Goal: Task Accomplishment & Management: Manage account settings

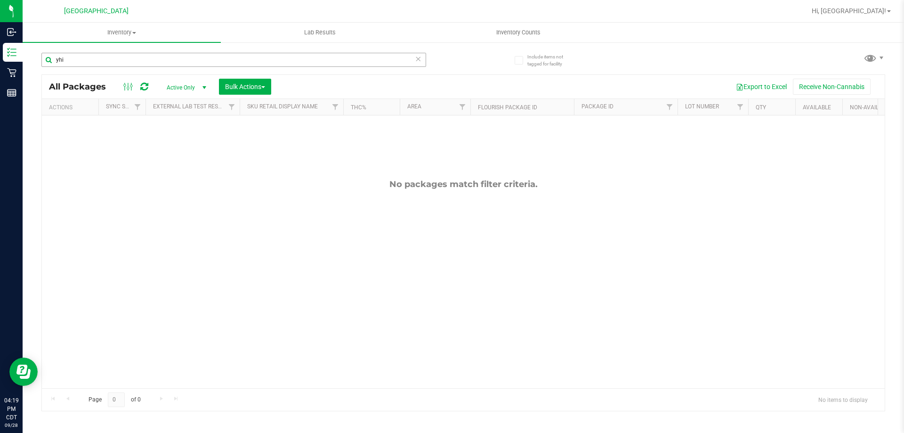
click at [126, 55] on input "yhi" at bounding box center [233, 60] width 385 height 14
click at [135, 56] on input "W-AUG25T1701-0830AUG25SBC02-0821AUG25SBC02-0821" at bounding box center [233, 60] width 385 height 14
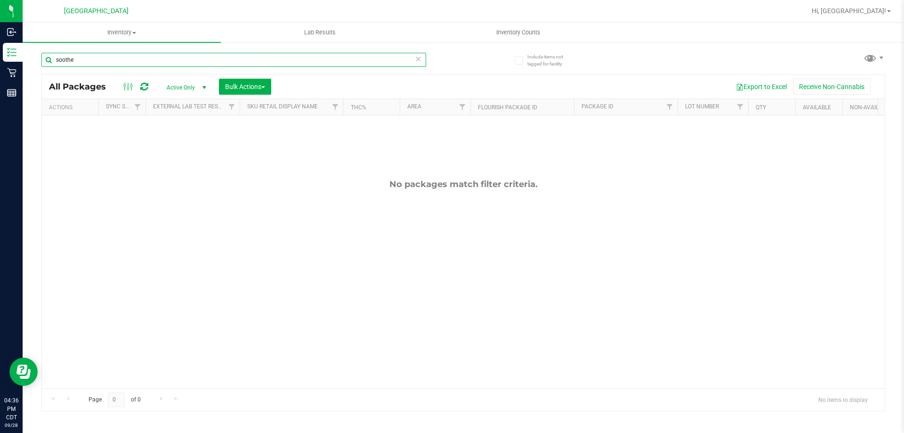
type input "soothe"
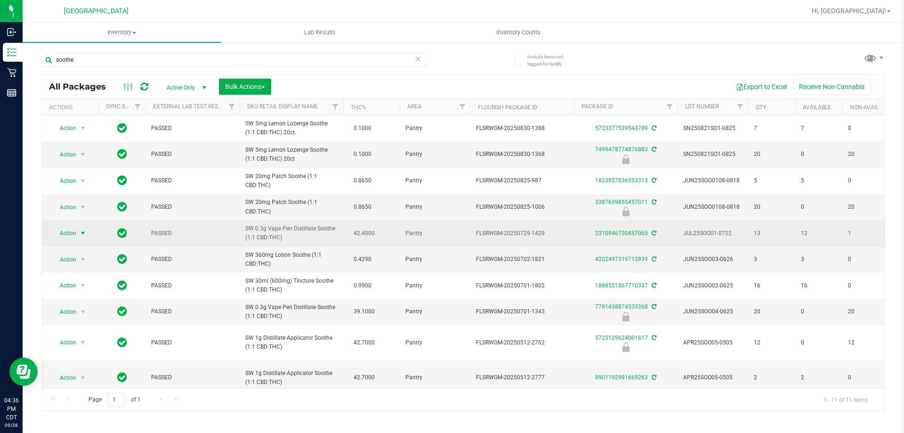
click at [81, 237] on span "select" at bounding box center [83, 233] width 8 height 8
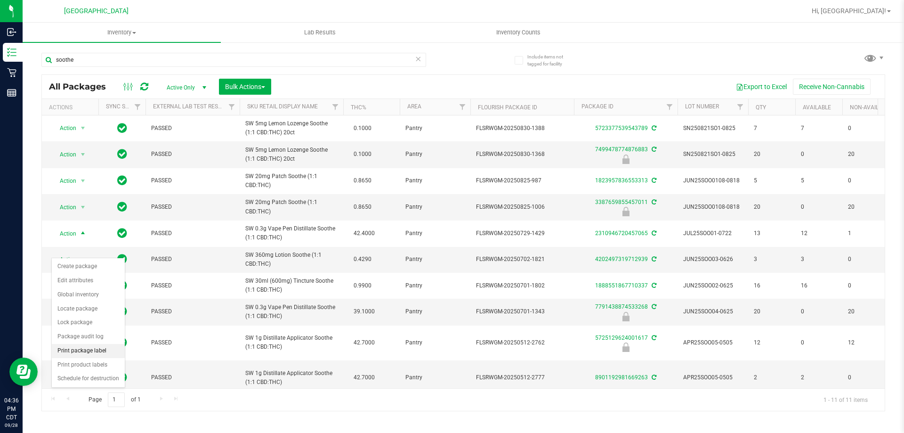
click at [81, 351] on li "Print package label" at bounding box center [88, 351] width 73 height 14
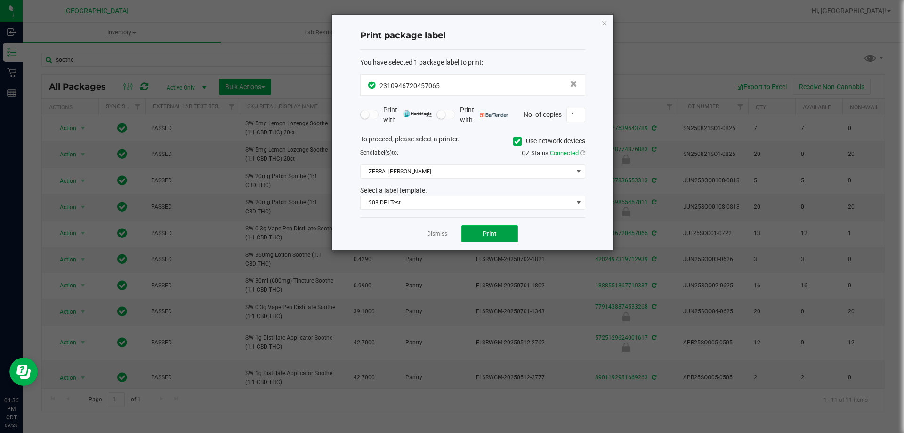
click at [505, 234] on button "Print" at bounding box center [490, 233] width 57 height 17
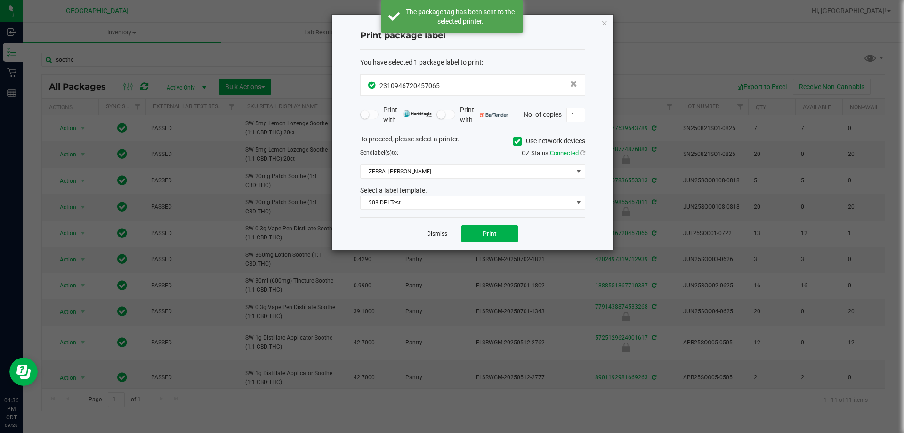
click at [443, 235] on link "Dismiss" at bounding box center [437, 234] width 20 height 8
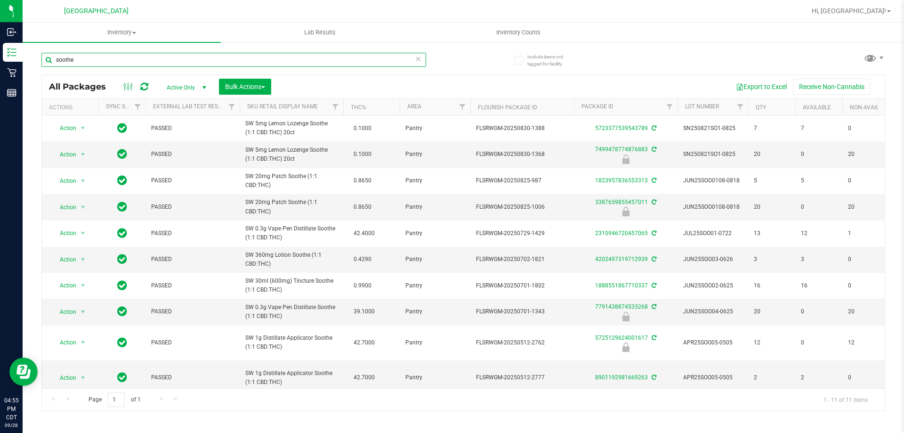
click at [108, 62] on input "soothe" at bounding box center [233, 60] width 385 height 14
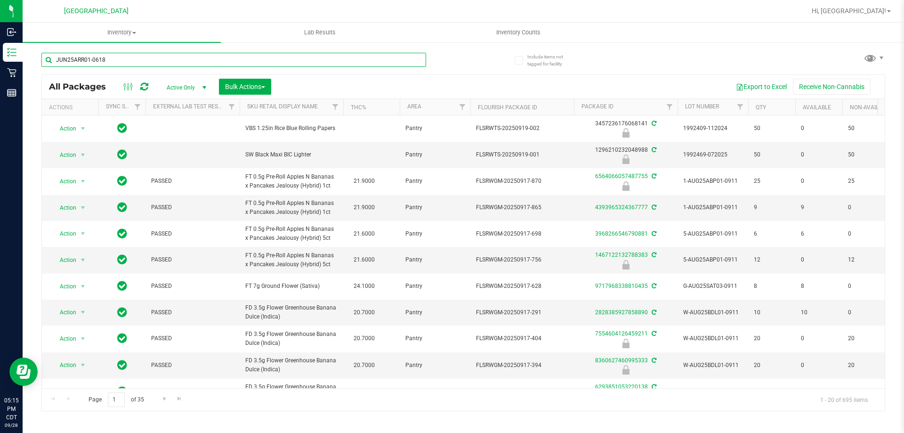
type input "JUN25ARR01-0618"
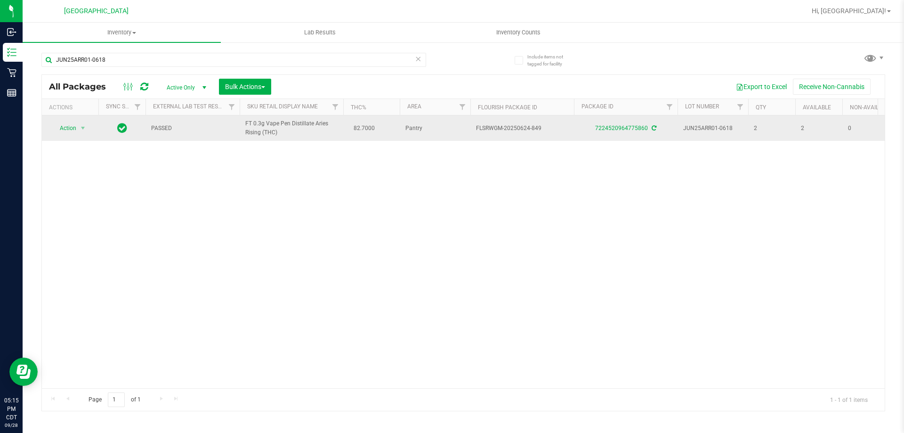
click at [249, 122] on span "FT 0.3g Vape Pen Distillate Aries Rising (THC)" at bounding box center [291, 128] width 92 height 18
copy td "FT 0.3g Vape Pen Distillate Aries Rising (THC)"
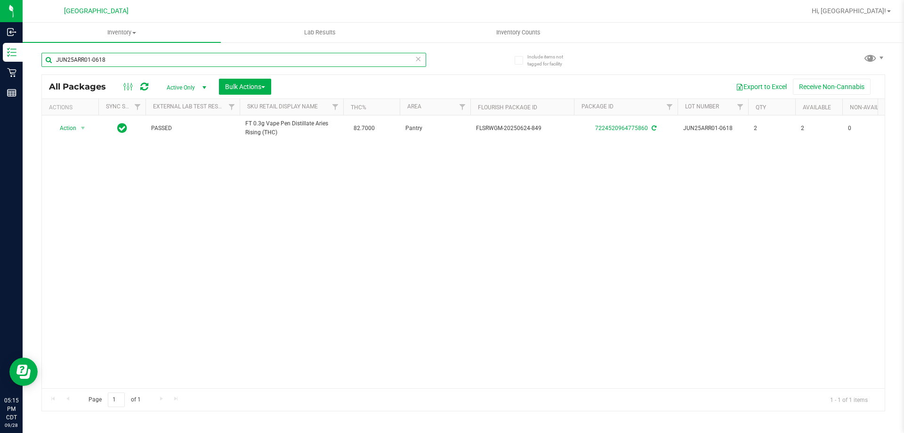
click at [255, 62] on input "JUN25ARR01-0618" at bounding box center [233, 60] width 385 height 14
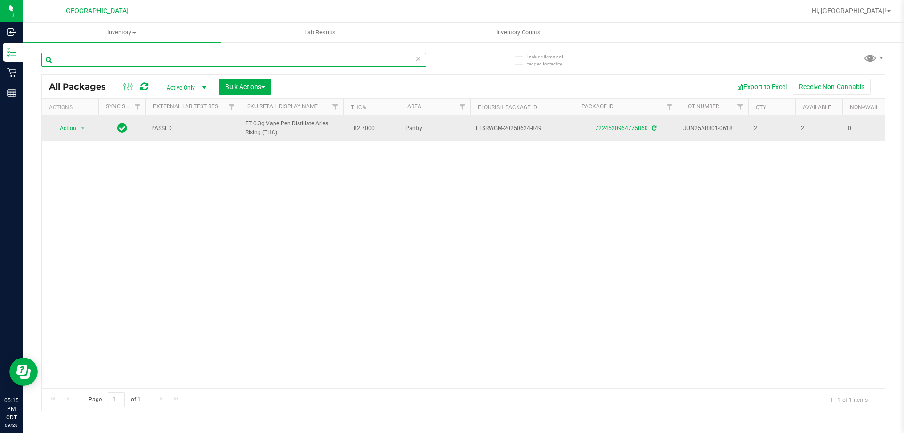
paste input "FT 0.3g Vape Pen Distillate Aries Rising (THC)"
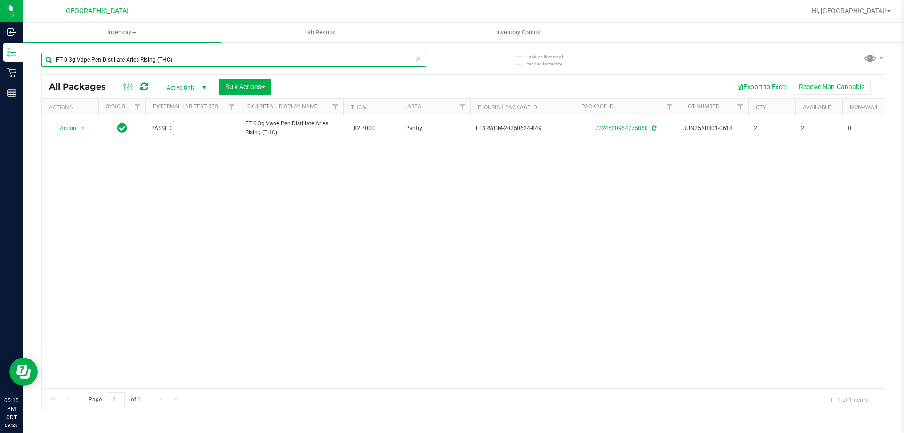
type input "FT 0.3g Vape Pen Distillate Aries Rising (THC)"
click at [495, 33] on span "Inventory Counts" at bounding box center [519, 32] width 70 height 8
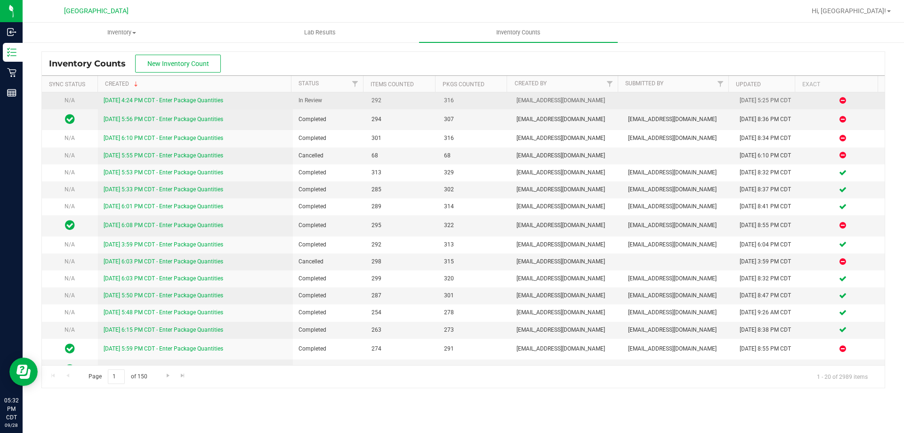
click at [204, 100] on link "[DATE] 4:24 PM CDT - Enter Package Quantities" at bounding box center [164, 100] width 120 height 7
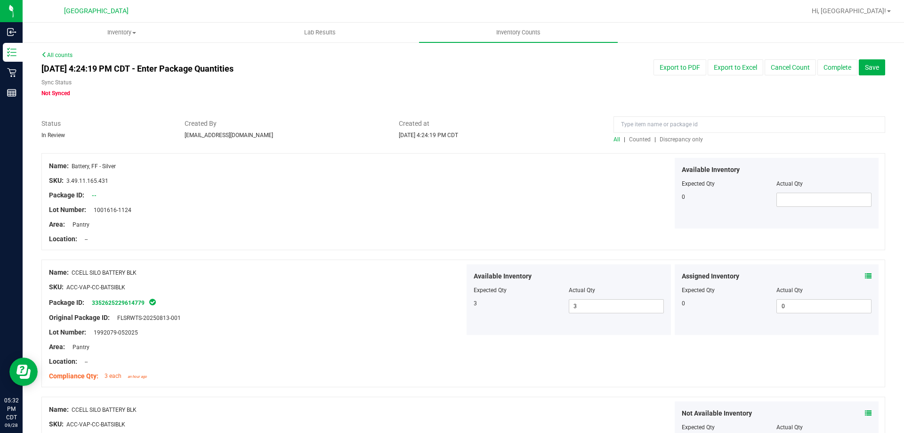
click at [684, 140] on span "Discrepancy only" at bounding box center [681, 139] width 43 height 7
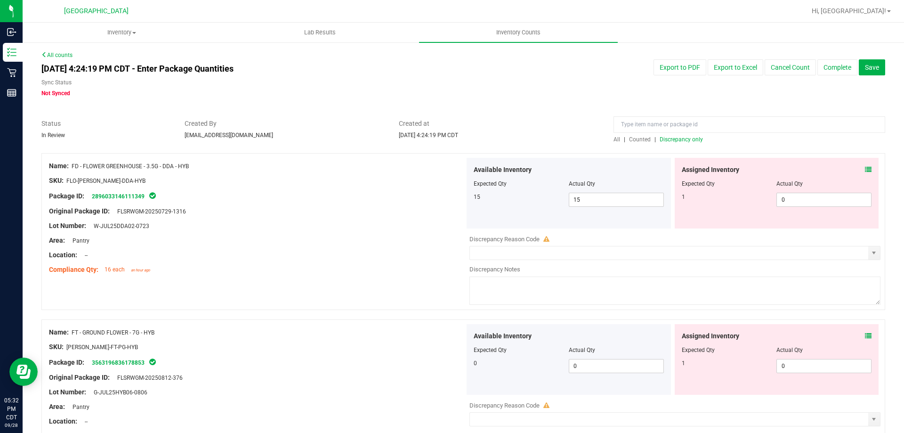
click at [865, 172] on icon at bounding box center [868, 169] width 7 height 7
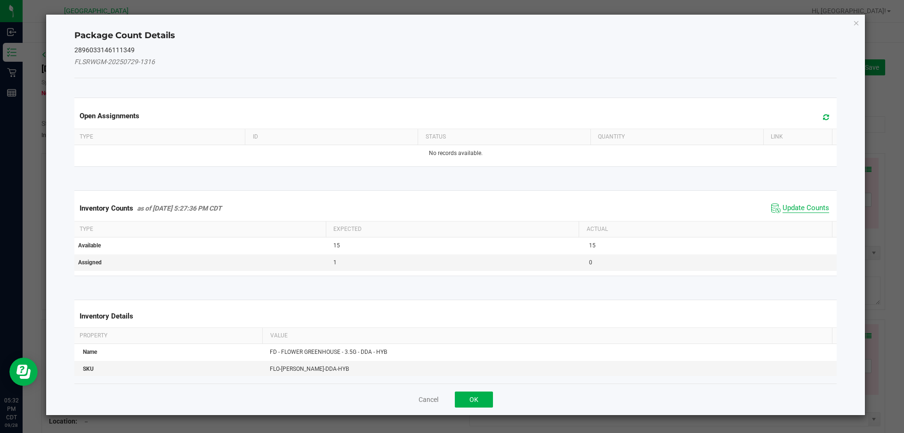
click at [787, 208] on span "Update Counts" at bounding box center [806, 207] width 47 height 9
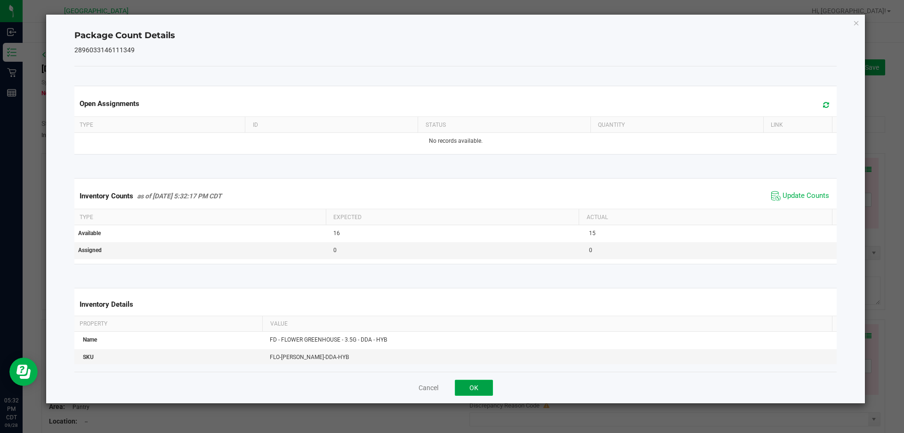
click at [461, 391] on button "OK" at bounding box center [474, 388] width 38 height 16
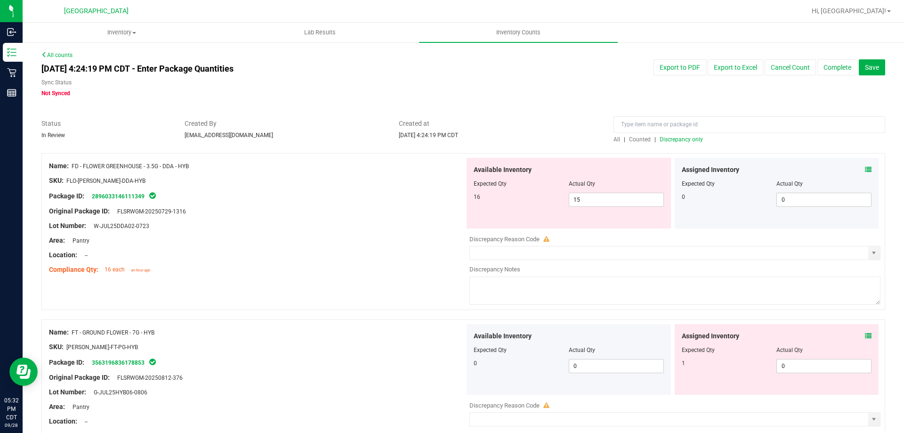
click at [865, 336] on icon at bounding box center [868, 336] width 7 height 7
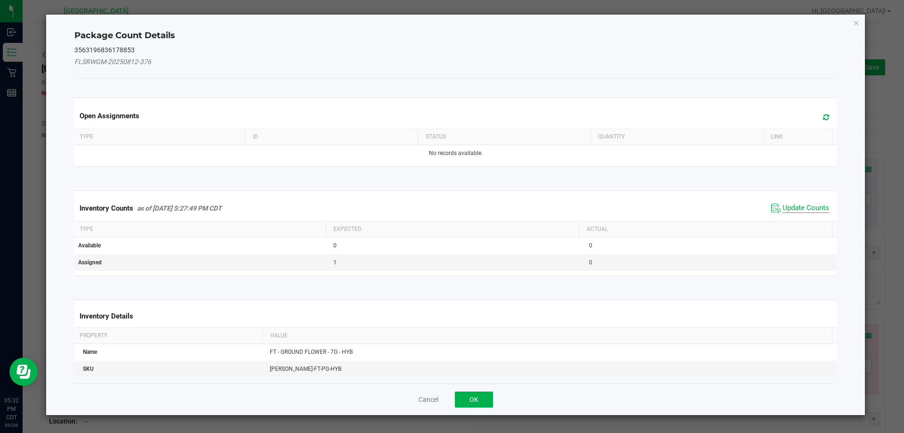
click at [786, 205] on span "Update Counts" at bounding box center [806, 207] width 47 height 9
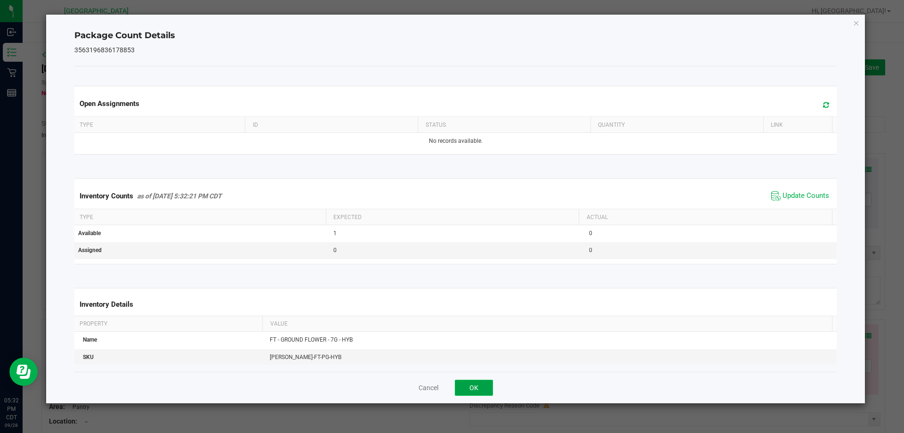
click at [462, 386] on button "OK" at bounding box center [474, 388] width 38 height 16
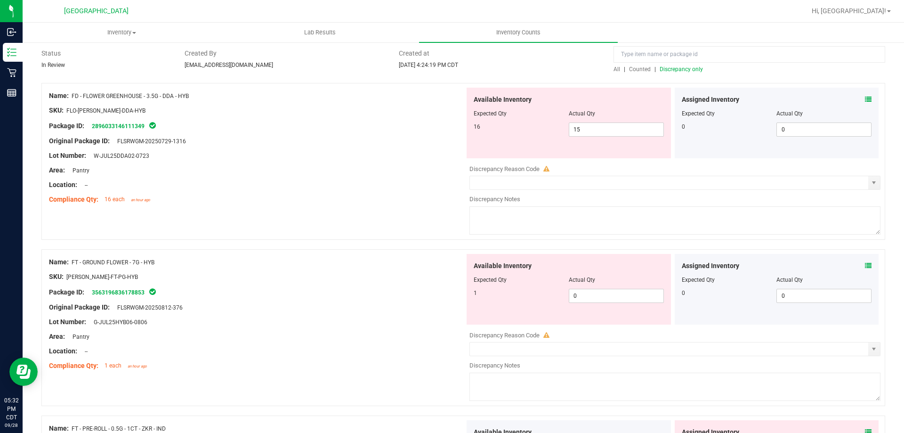
scroll to position [141, 0]
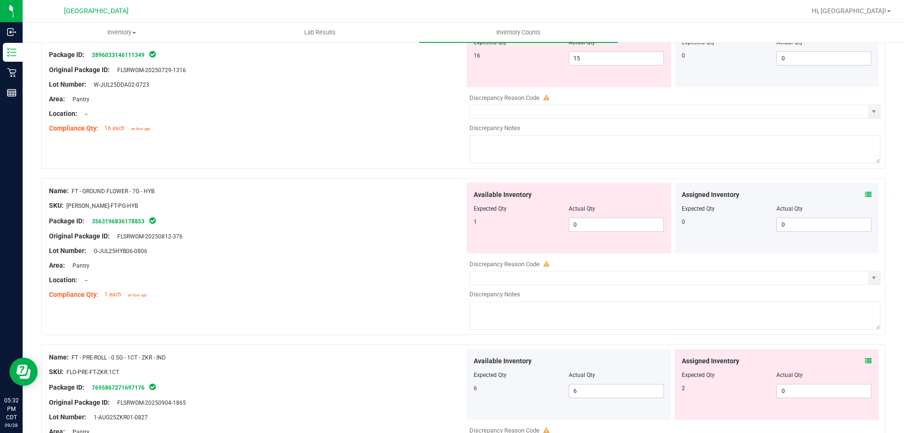
click at [865, 363] on icon at bounding box center [868, 361] width 7 height 7
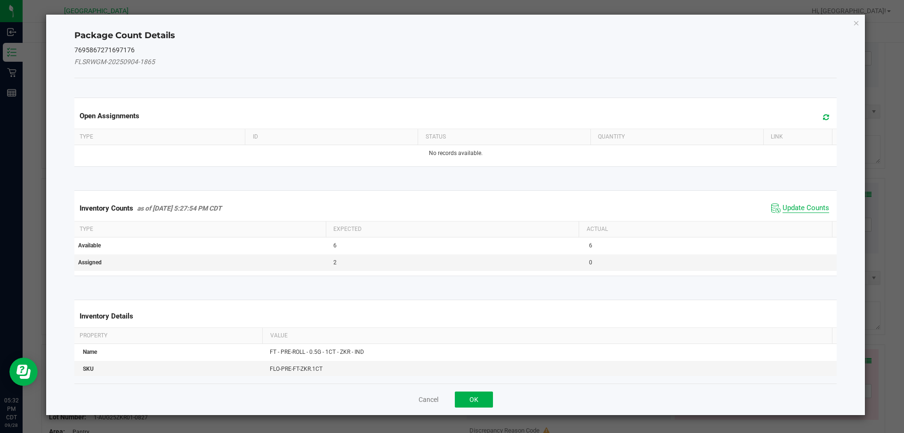
click at [787, 203] on span "Update Counts" at bounding box center [806, 207] width 47 height 9
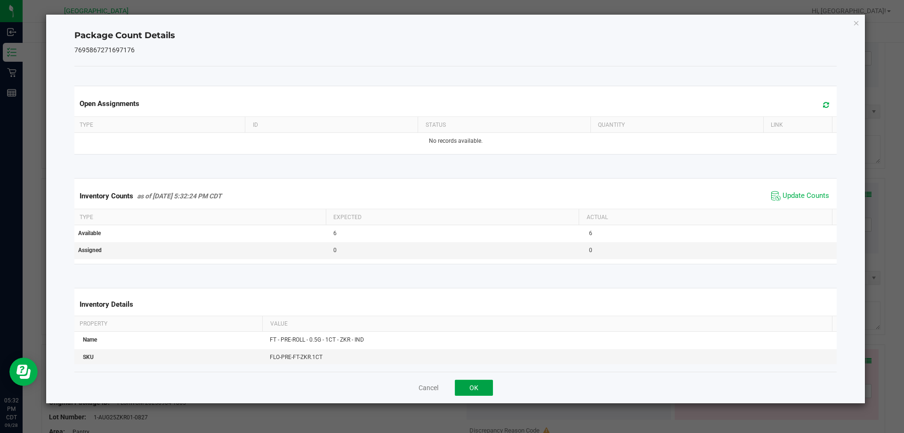
drag, startPoint x: 473, startPoint y: 389, endPoint x: 546, endPoint y: 371, distance: 75.2
click at [473, 389] on button "OK" at bounding box center [474, 388] width 38 height 16
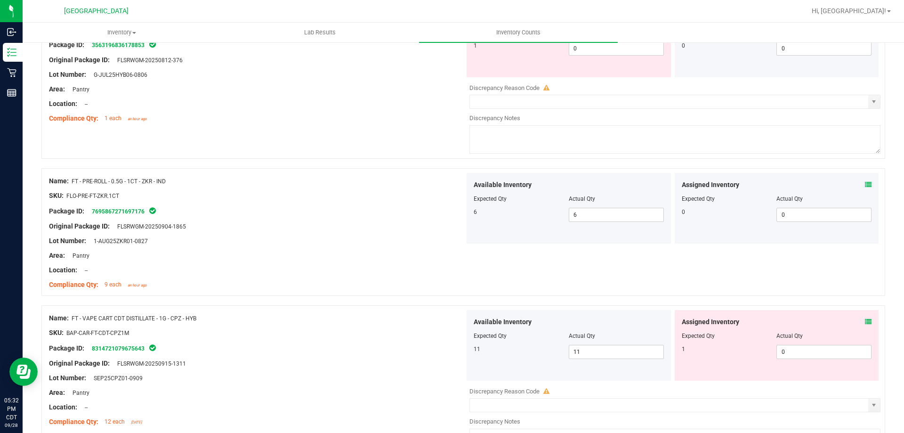
scroll to position [330, 0]
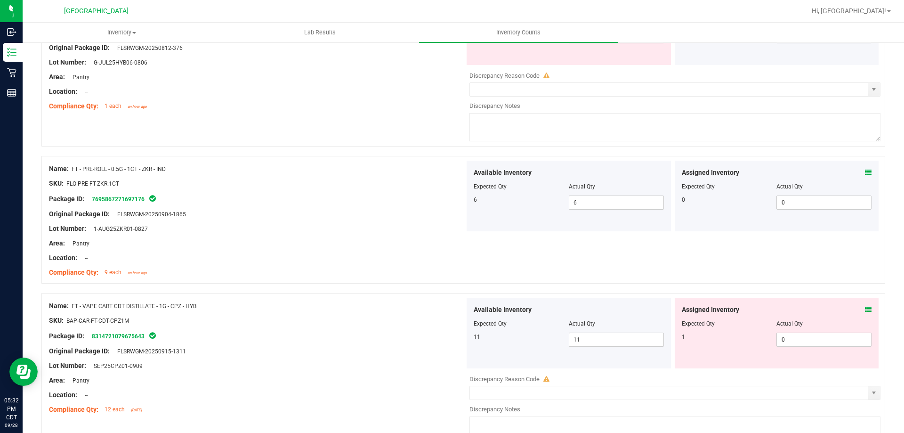
click at [865, 311] on icon at bounding box center [868, 309] width 7 height 7
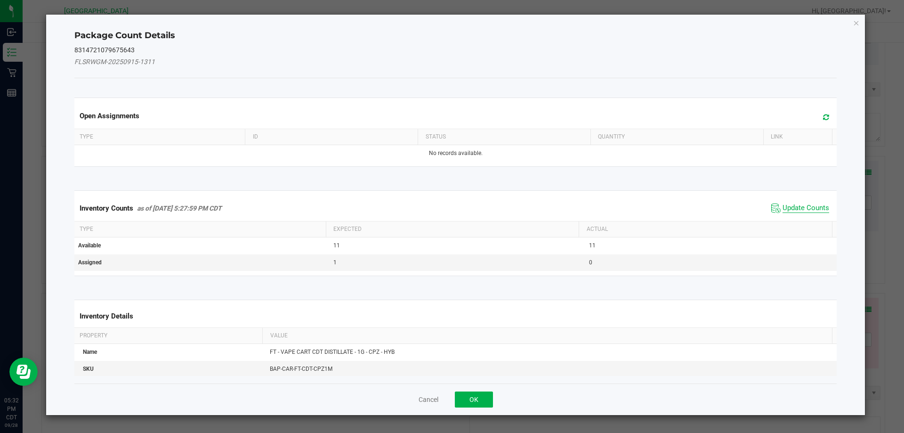
click at [788, 209] on span "Update Counts" at bounding box center [806, 207] width 47 height 9
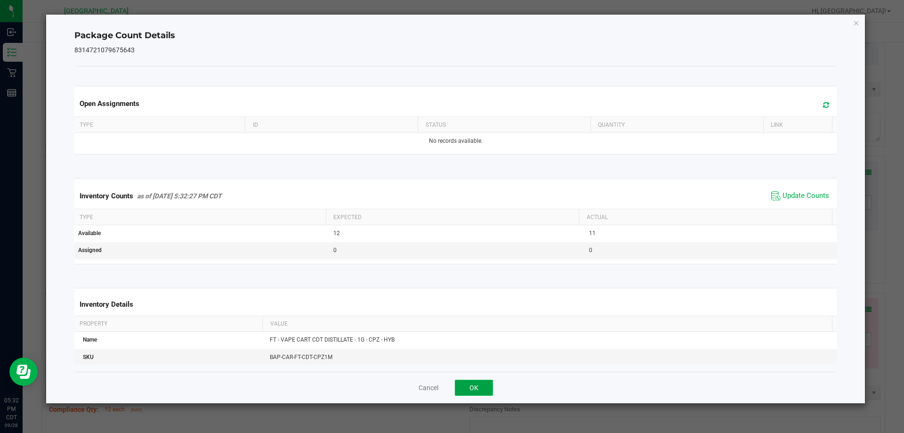
click at [480, 387] on button "OK" at bounding box center [474, 388] width 38 height 16
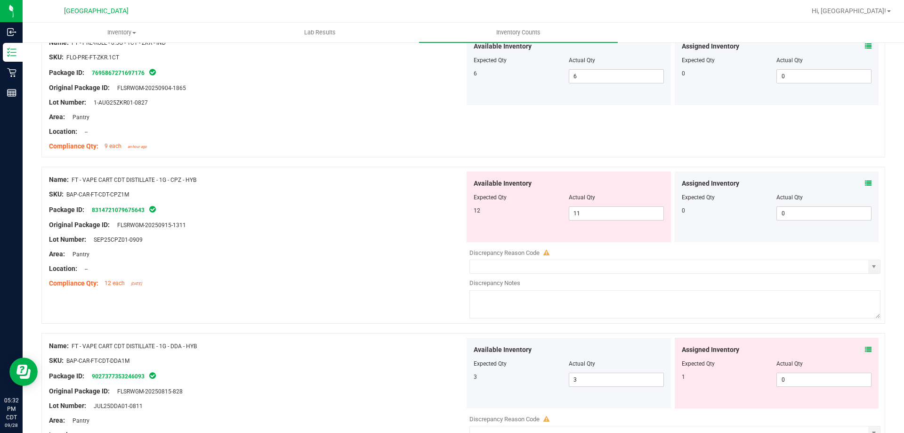
scroll to position [471, 0]
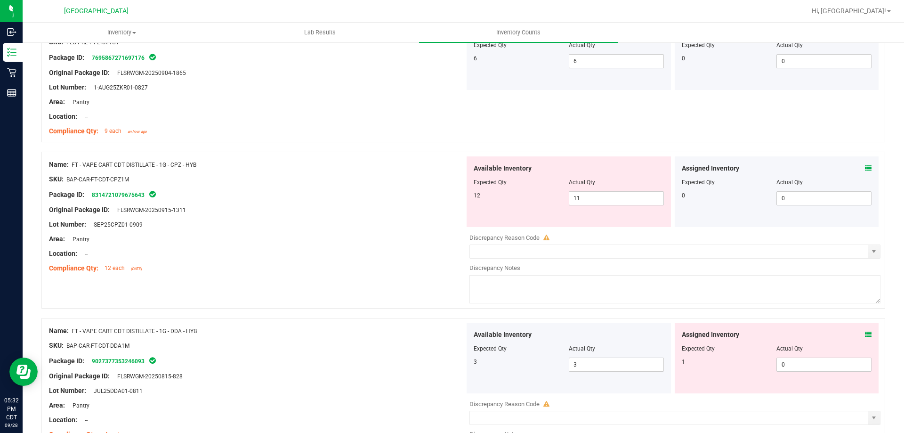
click at [865, 335] on icon at bounding box center [868, 334] width 7 height 7
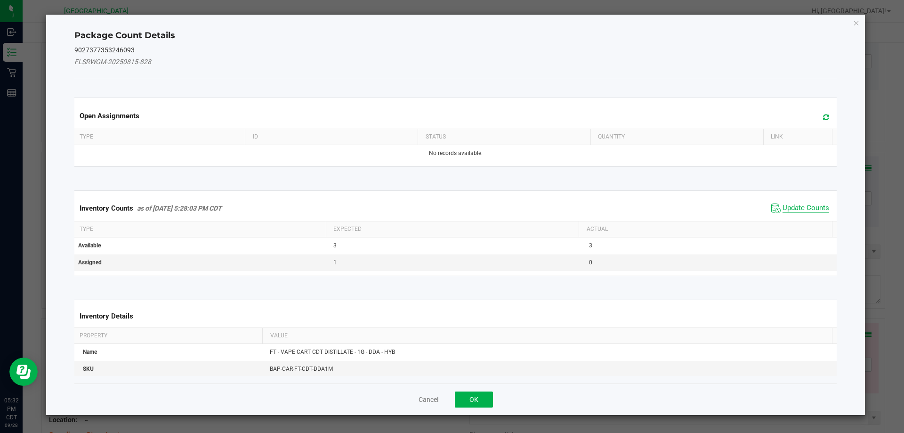
click at [788, 209] on span "Update Counts" at bounding box center [806, 207] width 47 height 9
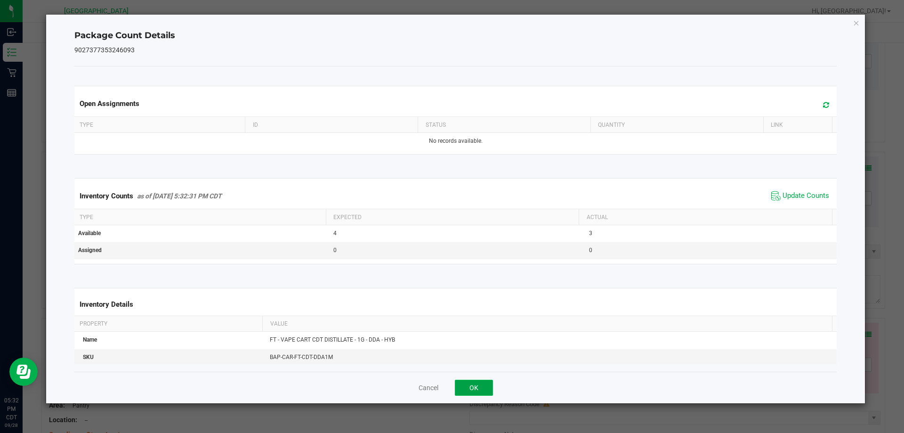
click at [488, 388] on button "OK" at bounding box center [474, 388] width 38 height 16
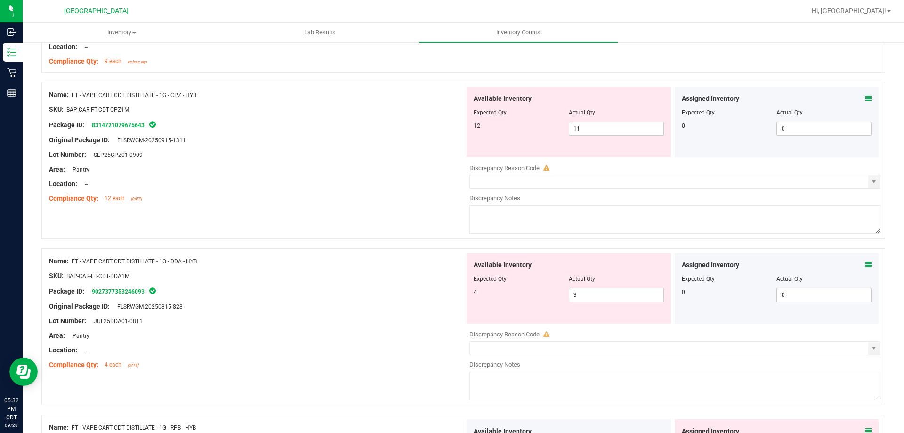
scroll to position [612, 0]
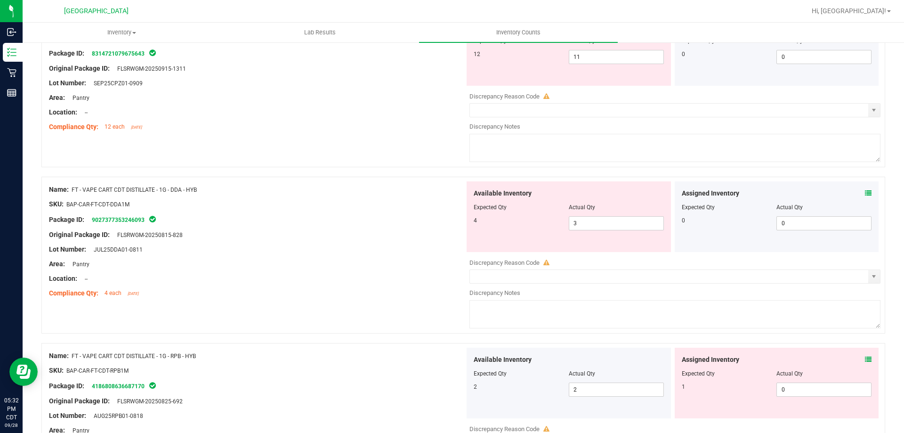
click at [865, 359] on icon at bounding box center [868, 359] width 7 height 7
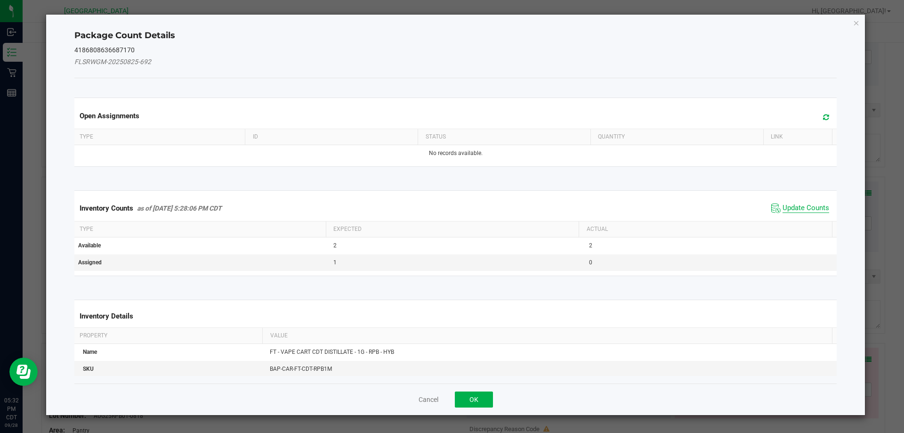
click at [802, 210] on span "Update Counts" at bounding box center [806, 207] width 47 height 9
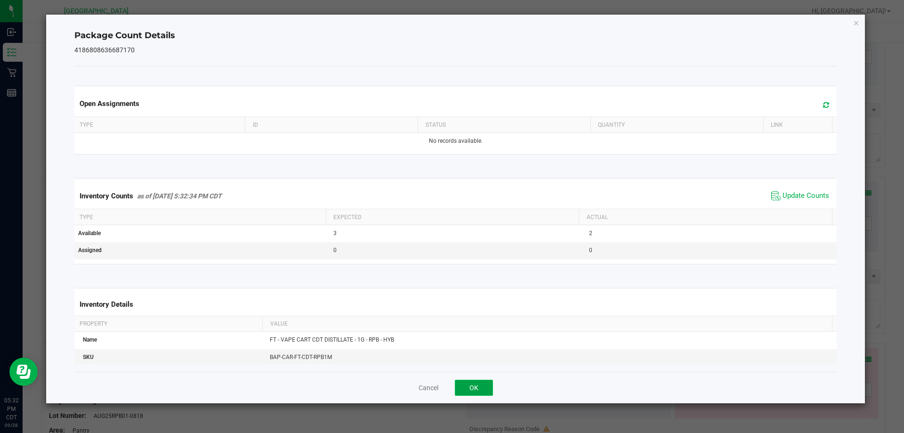
click at [472, 394] on button "OK" at bounding box center [474, 388] width 38 height 16
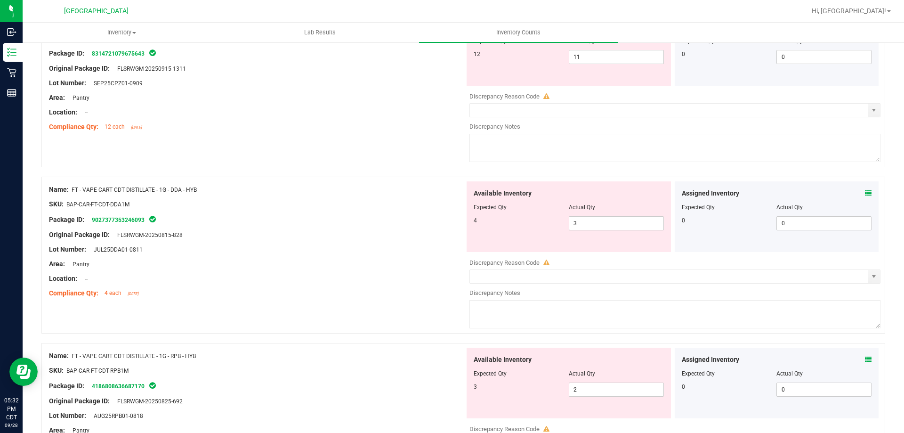
scroll to position [754, 0]
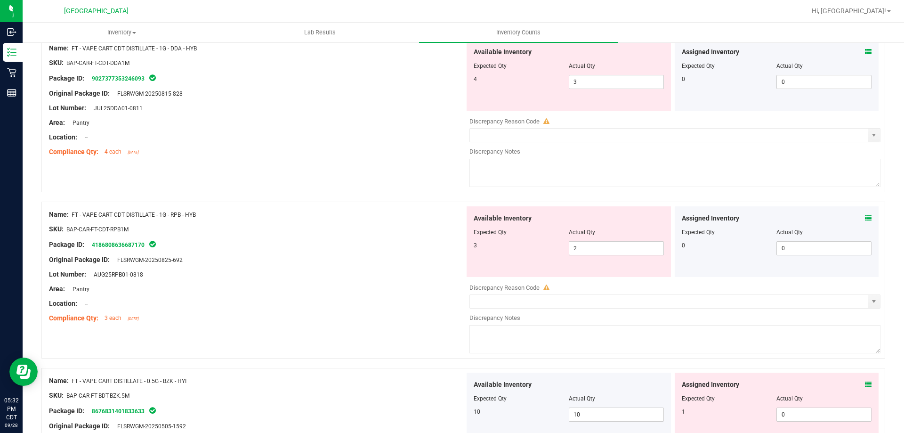
click at [865, 387] on icon at bounding box center [868, 384] width 7 height 7
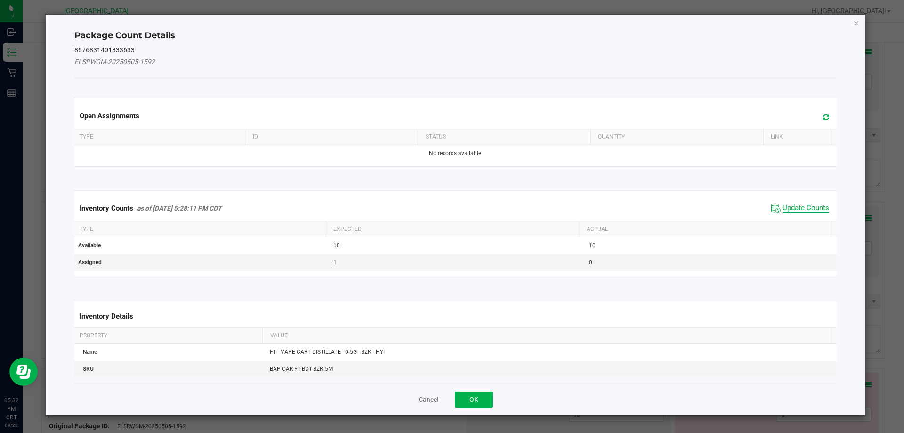
click at [797, 212] on span "Update Counts" at bounding box center [806, 207] width 47 height 9
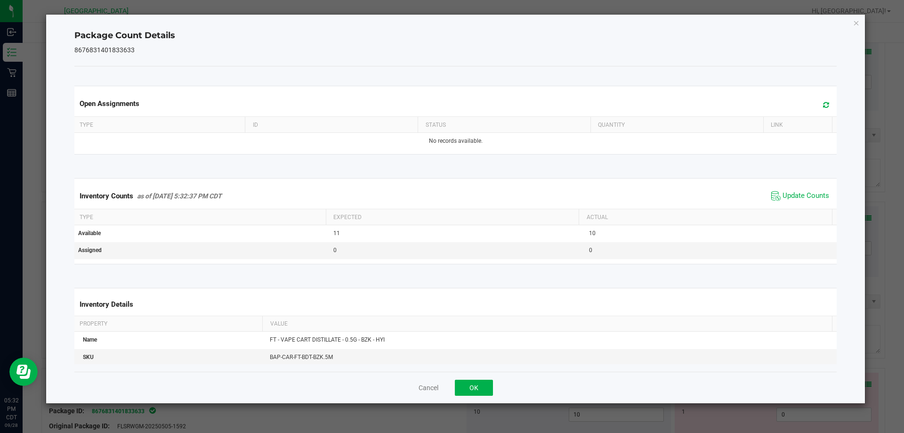
click at [480, 397] on div "Cancel OK" at bounding box center [455, 388] width 763 height 32
click at [482, 387] on button "OK" at bounding box center [474, 388] width 38 height 16
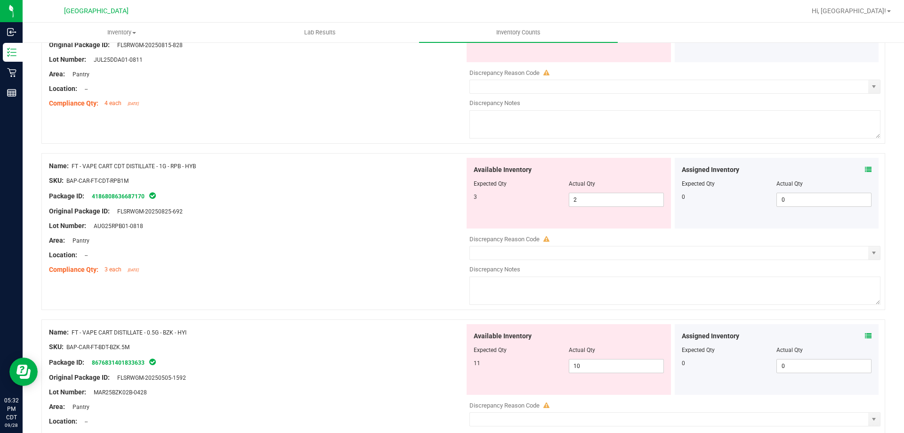
scroll to position [848, 0]
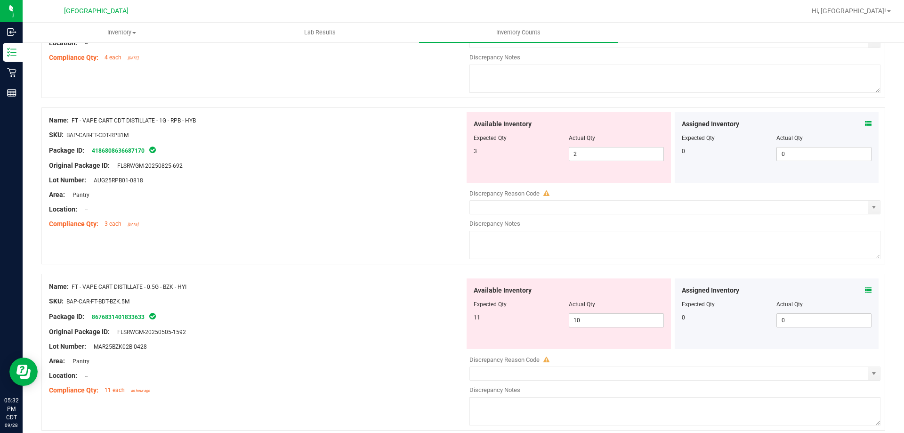
click at [858, 290] on div "Assigned Inventory" at bounding box center [777, 290] width 190 height 10
click at [865, 294] on span at bounding box center [868, 290] width 7 height 10
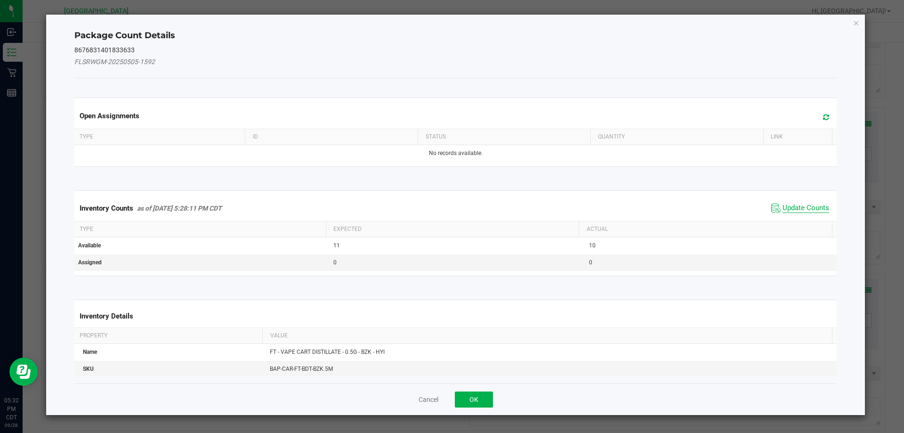
click at [815, 210] on span "Update Counts" at bounding box center [806, 207] width 47 height 9
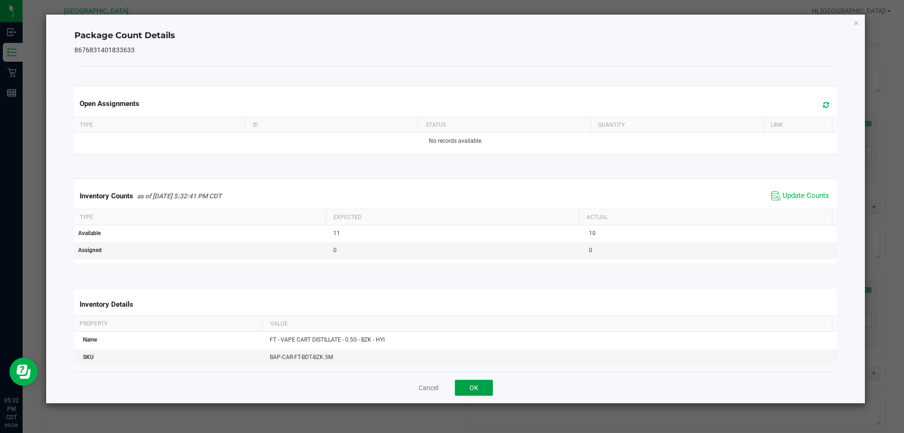
click at [484, 389] on button "OK" at bounding box center [474, 388] width 38 height 16
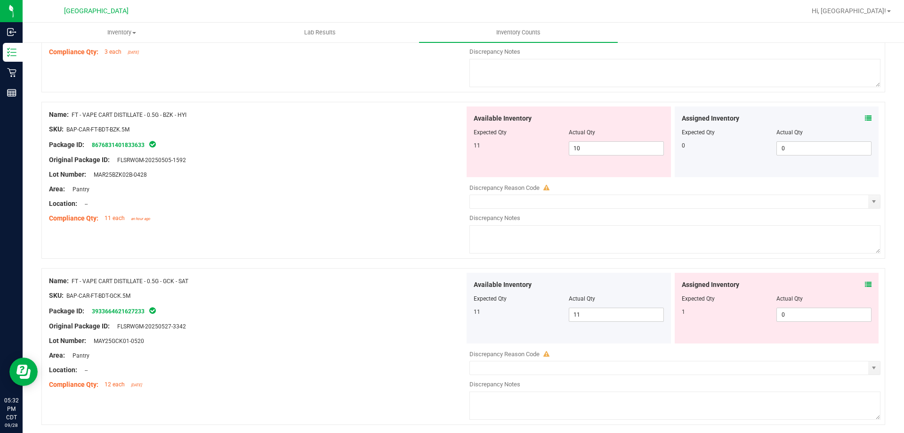
scroll to position [1036, 0]
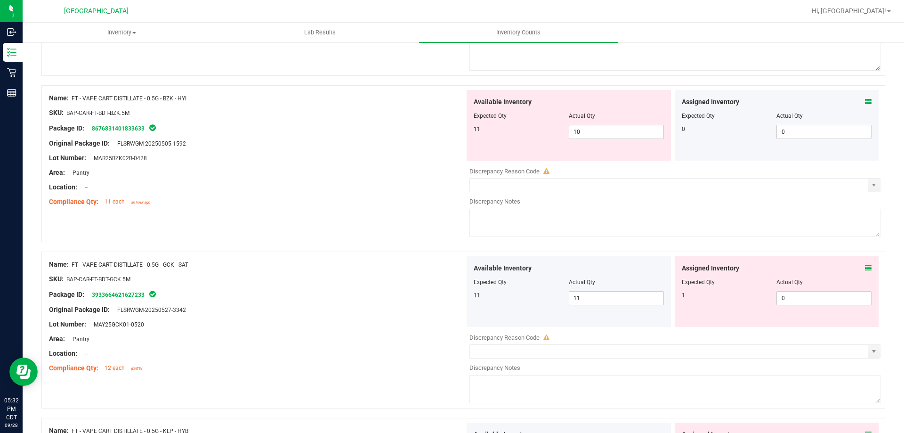
click at [865, 268] on icon at bounding box center [868, 268] width 7 height 7
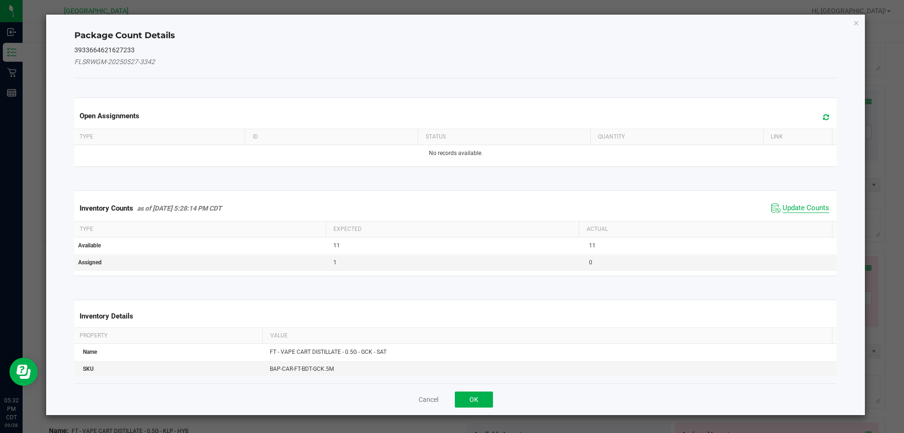
click at [795, 209] on span "Update Counts" at bounding box center [806, 207] width 47 height 9
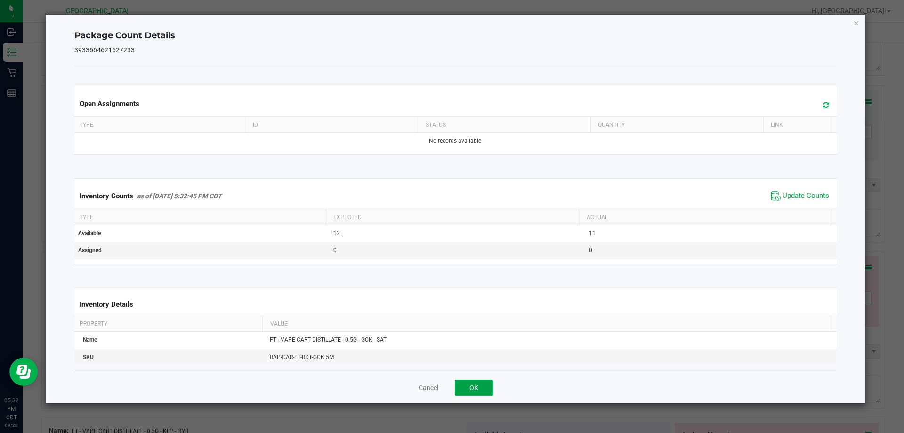
click at [483, 390] on button "OK" at bounding box center [474, 388] width 38 height 16
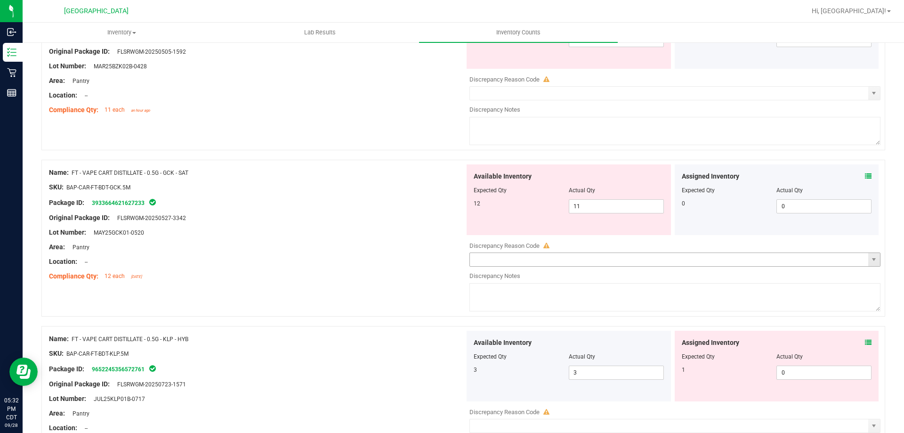
scroll to position [1130, 0]
click at [865, 339] on icon at bounding box center [868, 340] width 7 height 7
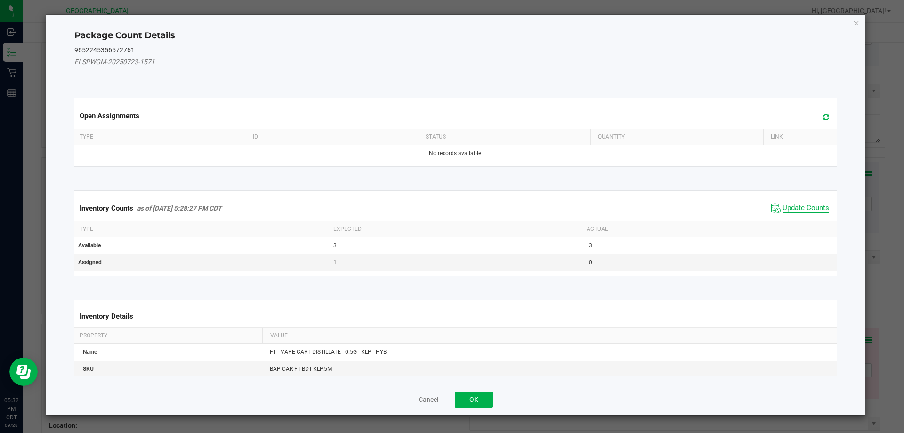
click at [792, 208] on span "Update Counts" at bounding box center [806, 207] width 47 height 9
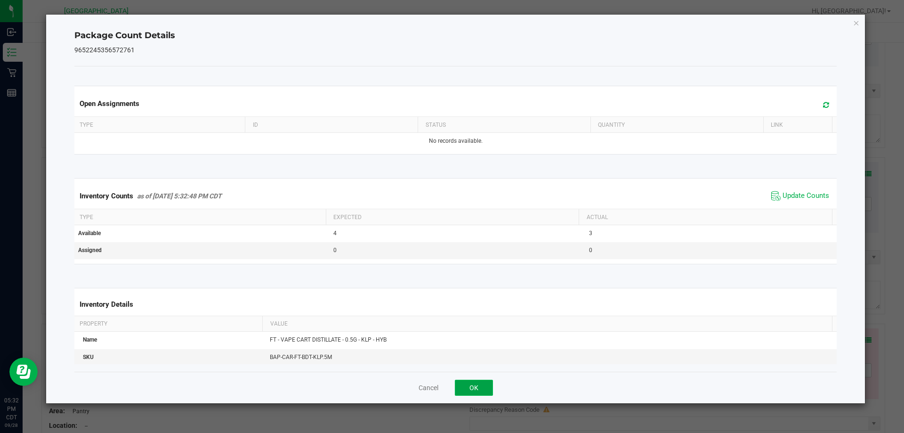
click at [484, 392] on button "OK" at bounding box center [474, 388] width 38 height 16
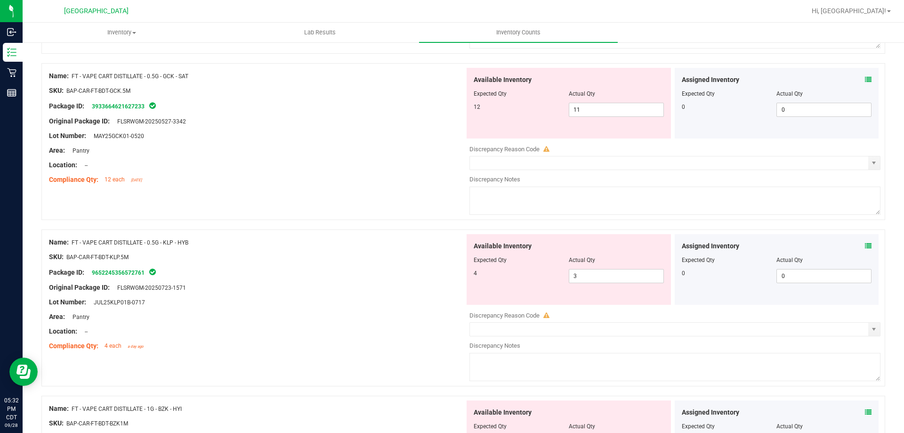
scroll to position [1319, 0]
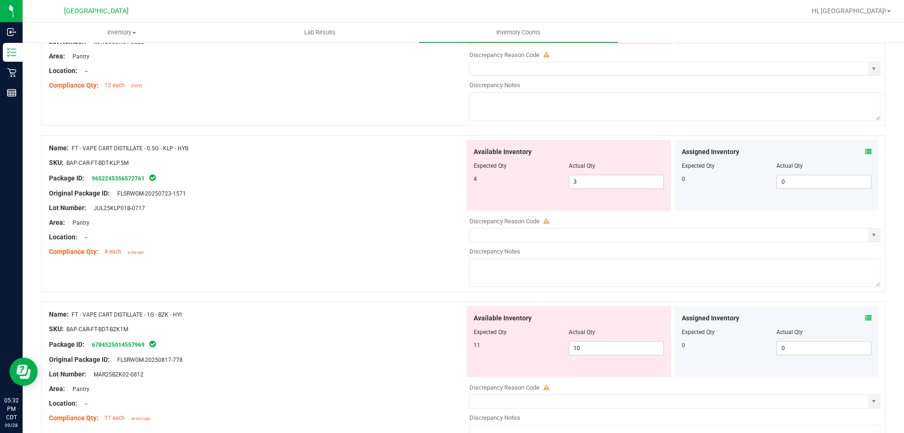
click at [865, 319] on icon at bounding box center [868, 318] width 7 height 7
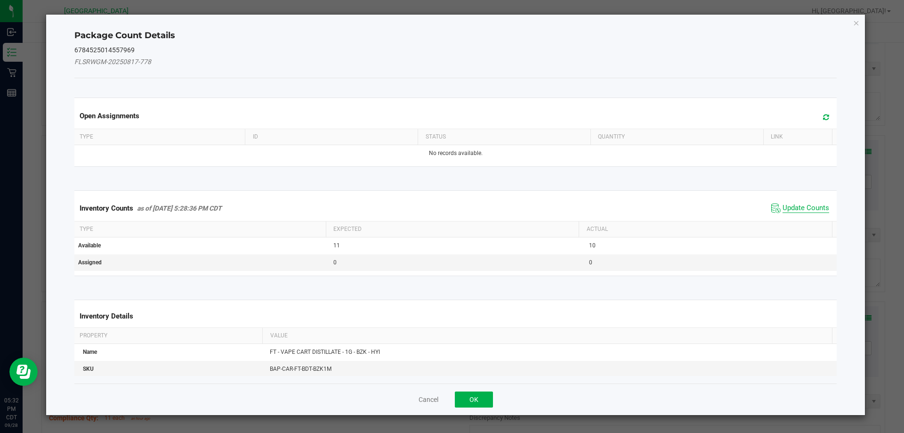
click at [787, 211] on span "Update Counts" at bounding box center [806, 207] width 47 height 9
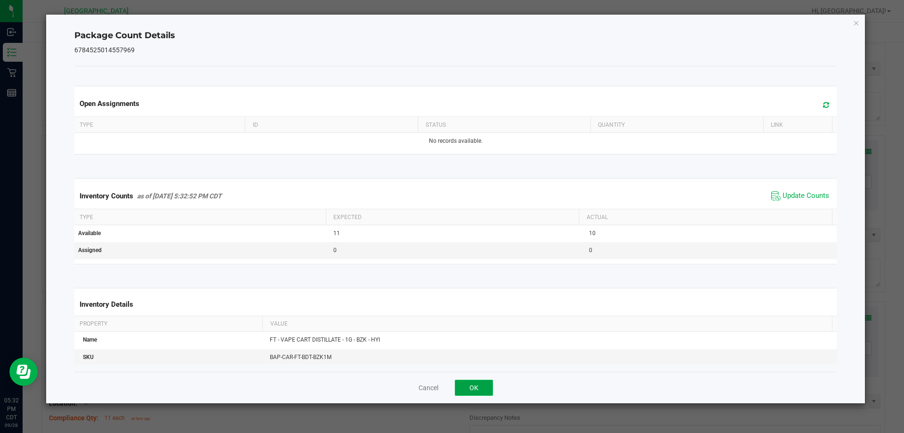
click at [482, 389] on button "OK" at bounding box center [474, 388] width 38 height 16
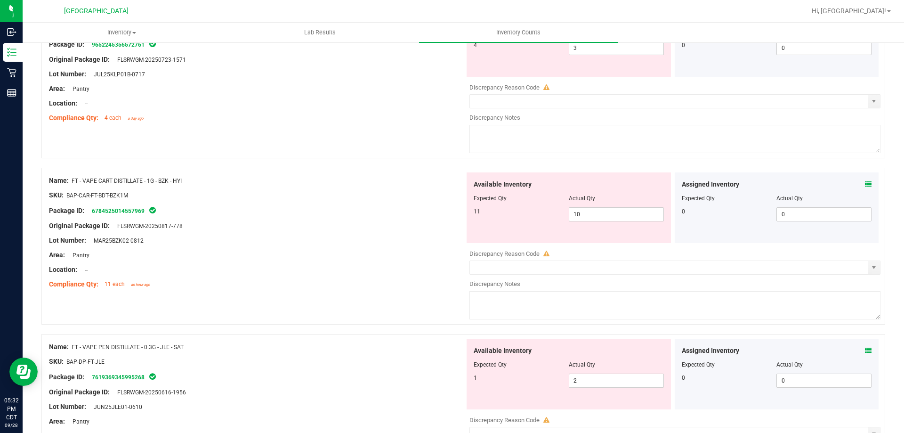
scroll to position [1507, 0]
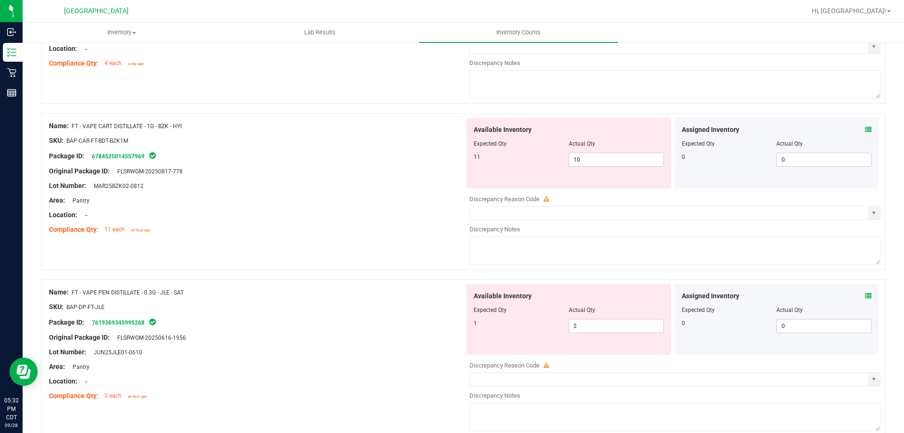
click at [865, 296] on icon at bounding box center [868, 296] width 7 height 7
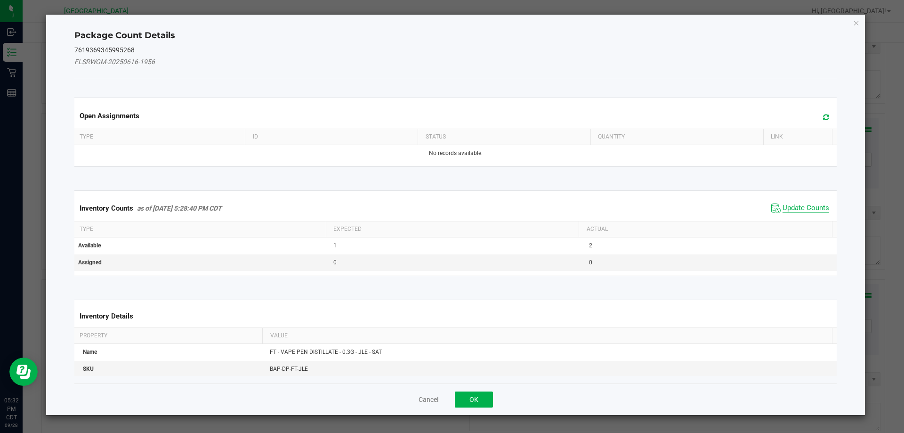
click at [783, 208] on span "Update Counts" at bounding box center [806, 207] width 47 height 9
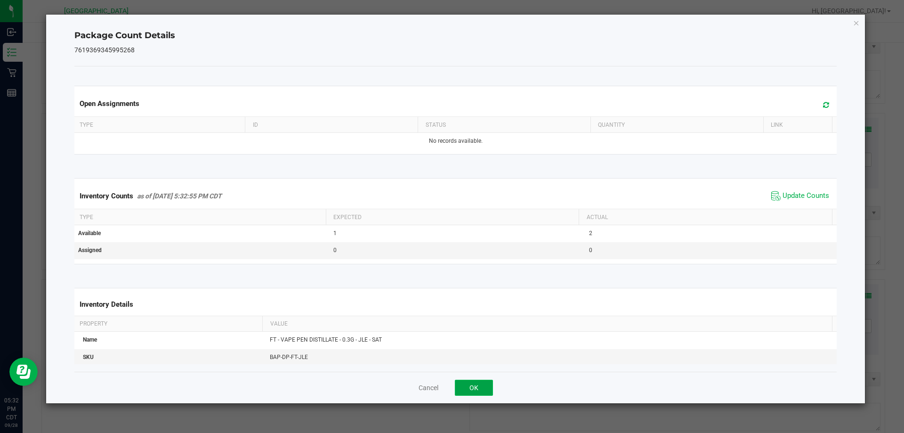
drag, startPoint x: 475, startPoint y: 392, endPoint x: 500, endPoint y: 388, distance: 25.7
click at [474, 392] on button "OK" at bounding box center [474, 388] width 38 height 16
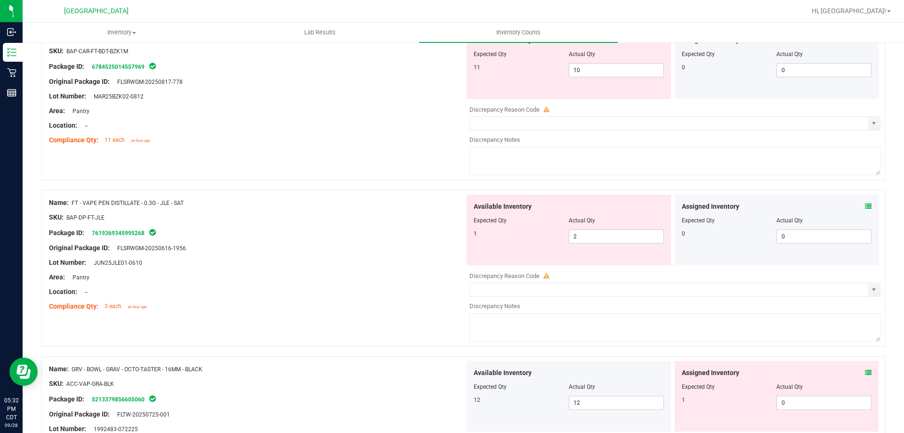
scroll to position [1649, 0]
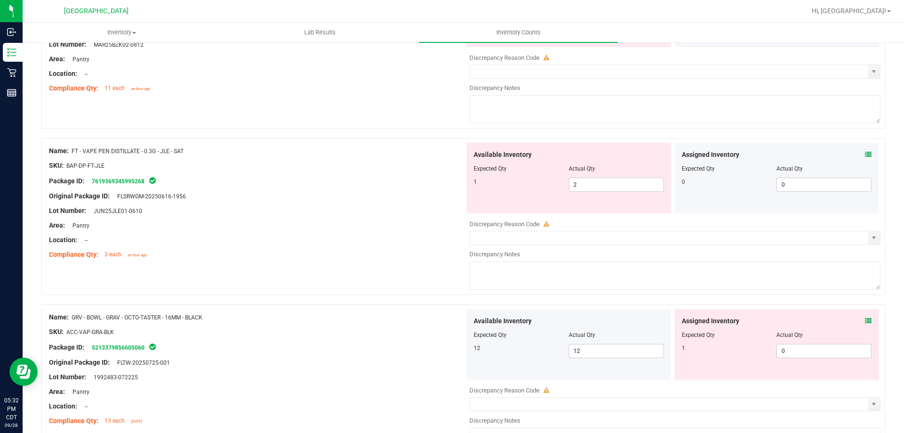
click at [865, 322] on icon at bounding box center [868, 320] width 7 height 7
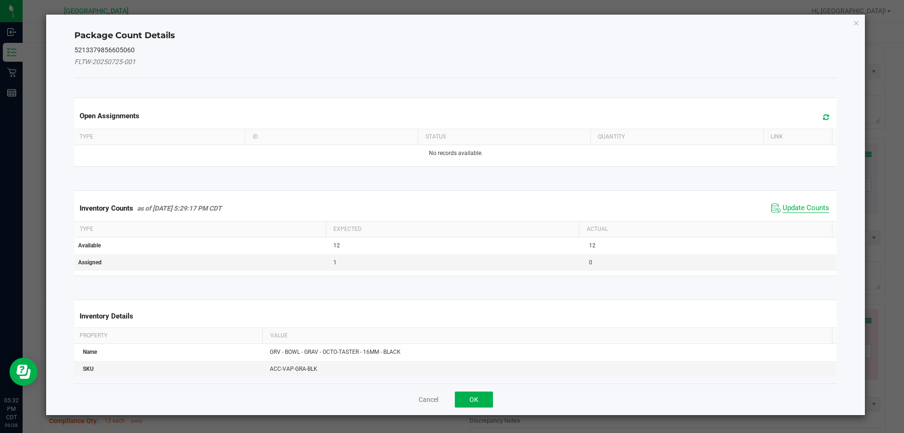
click at [785, 206] on span "Update Counts" at bounding box center [806, 207] width 47 height 9
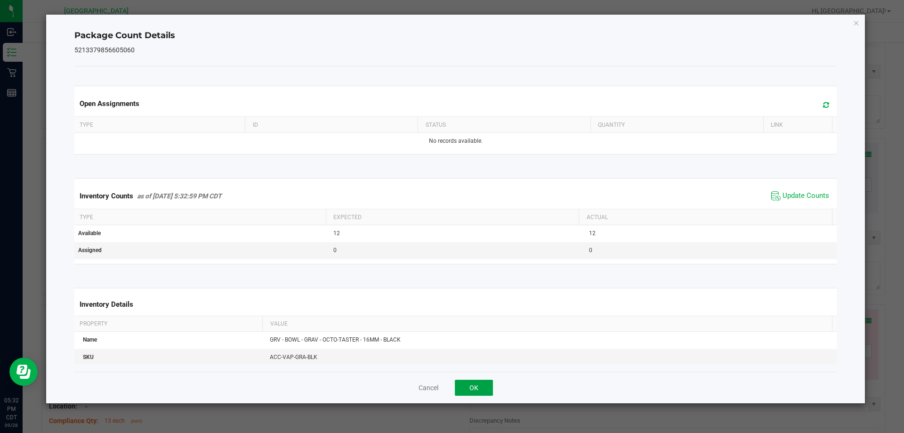
click at [485, 385] on button "OK" at bounding box center [474, 388] width 38 height 16
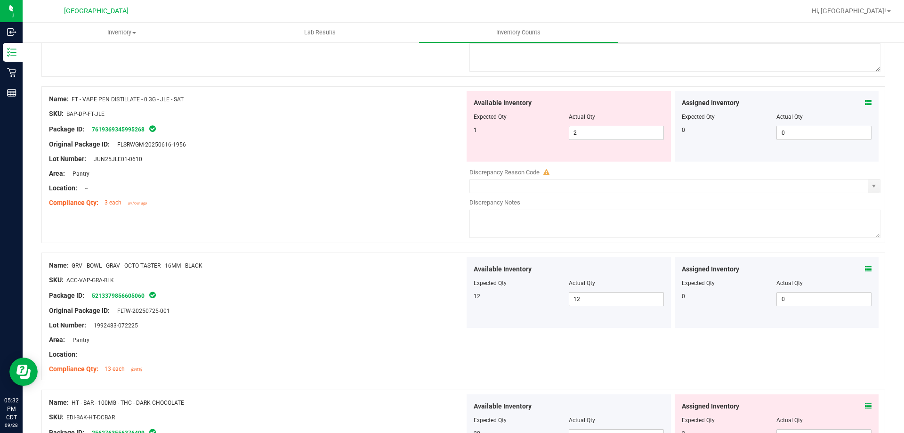
scroll to position [1790, 0]
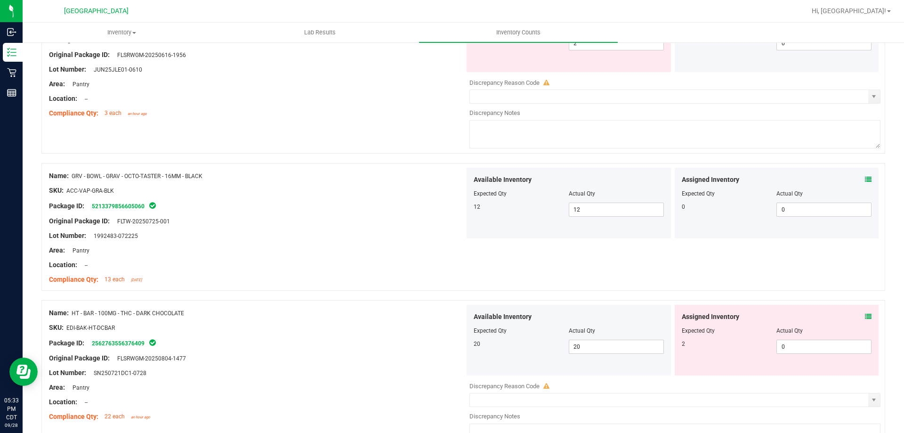
click at [865, 317] on div "Assigned Inventory Expected Qty Actual Qty 2 0 0" at bounding box center [777, 340] width 204 height 71
click at [865, 317] on icon at bounding box center [868, 316] width 7 height 7
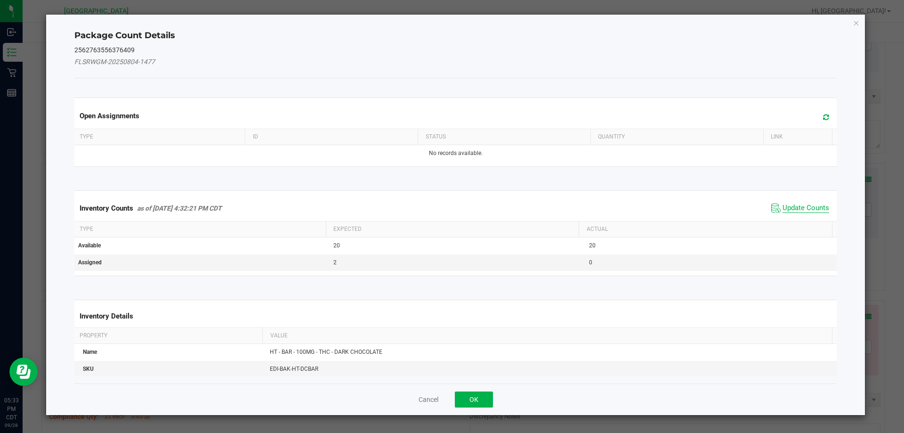
click at [788, 207] on span "Update Counts" at bounding box center [806, 207] width 47 height 9
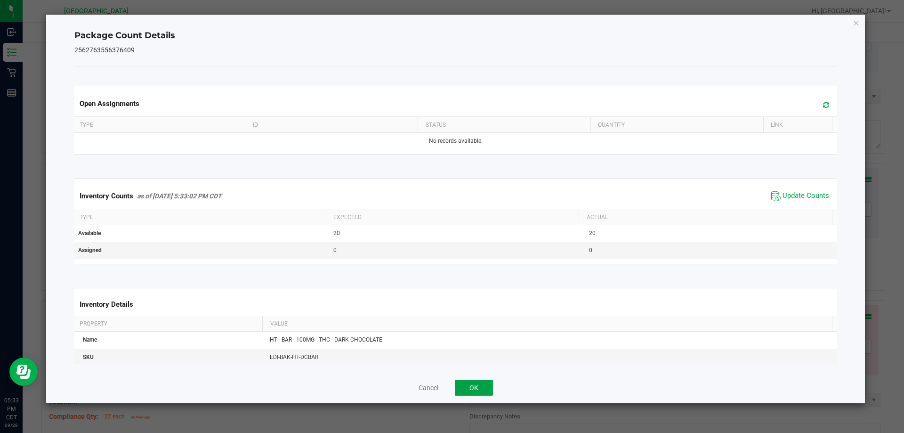
click at [477, 393] on button "OK" at bounding box center [474, 388] width 38 height 16
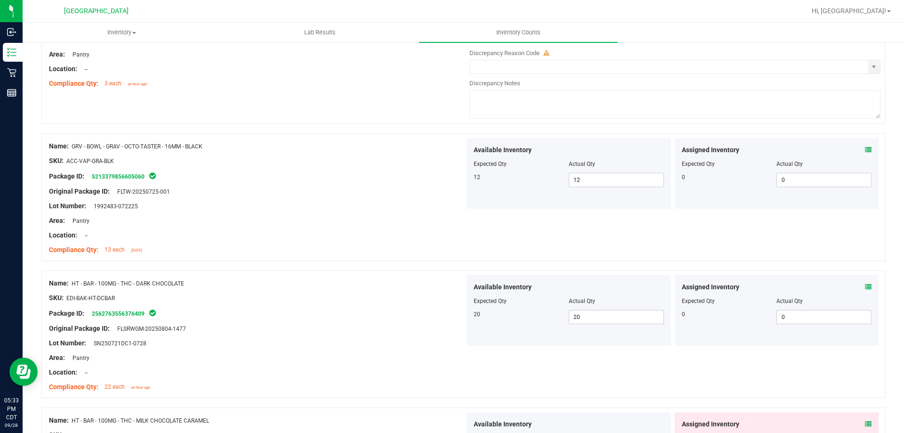
scroll to position [1931, 0]
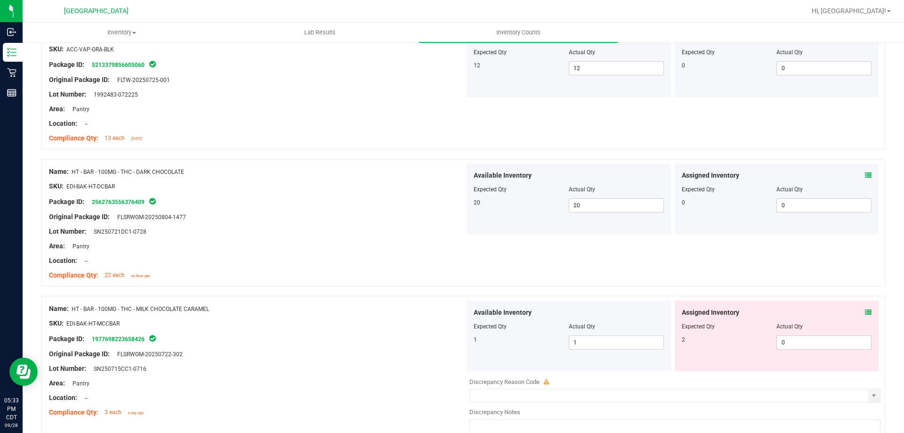
click at [865, 311] on icon at bounding box center [868, 312] width 7 height 7
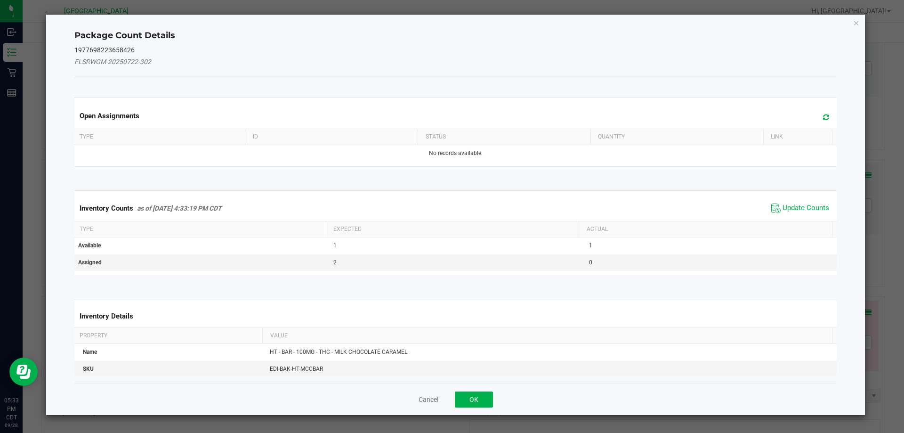
click at [789, 215] on span "Update Counts" at bounding box center [800, 208] width 63 height 14
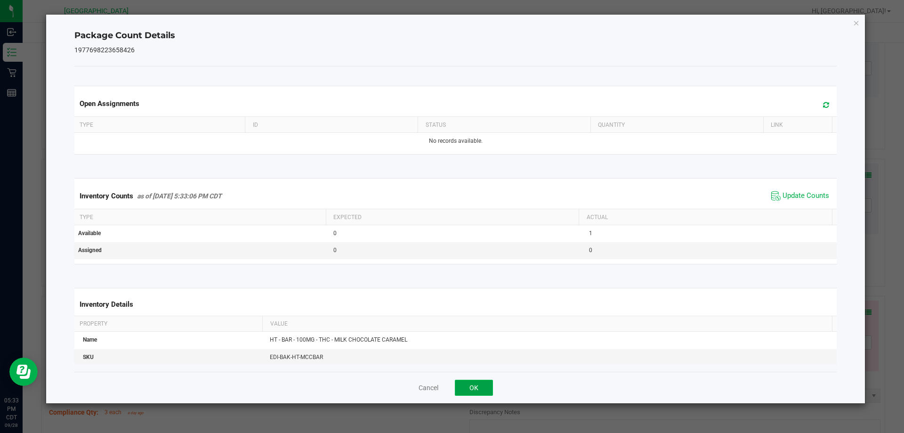
click at [482, 389] on button "OK" at bounding box center [474, 388] width 38 height 16
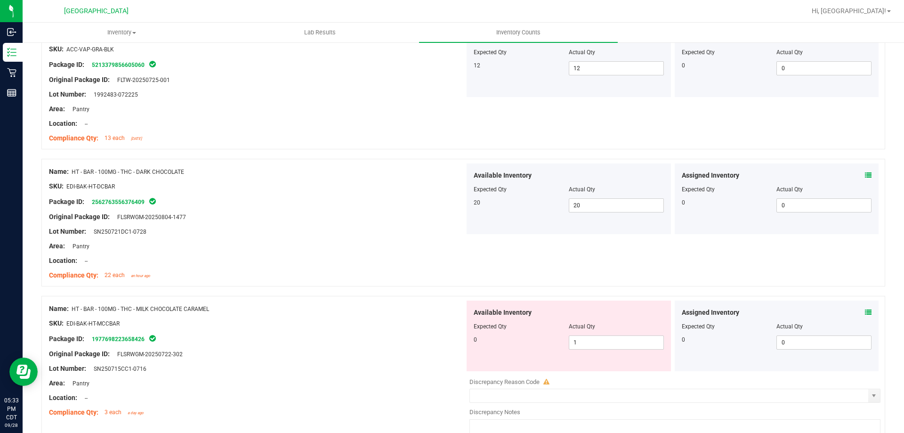
scroll to position [2025, 0]
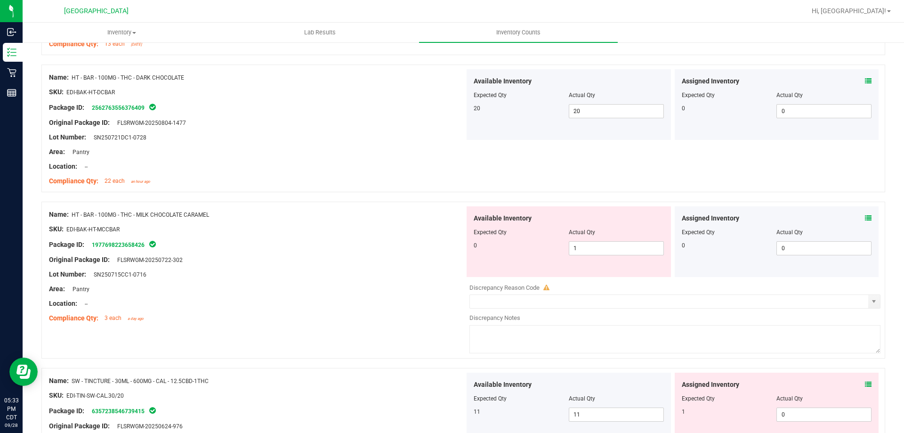
click at [865, 218] on icon at bounding box center [868, 218] width 7 height 7
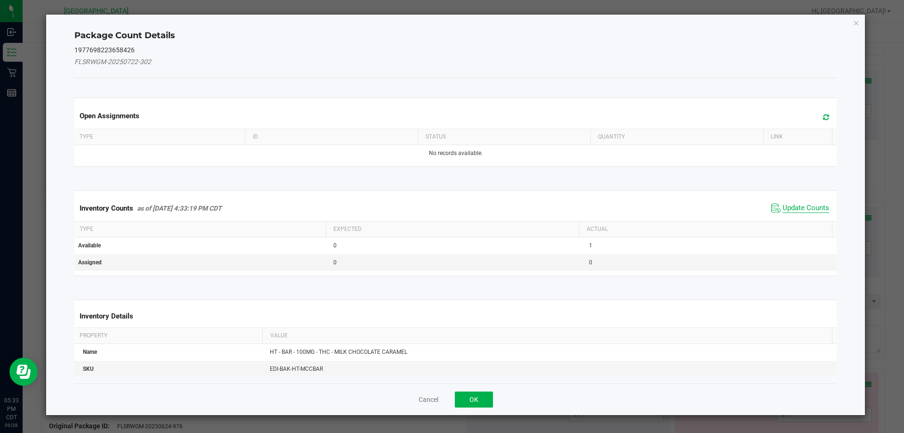
click at [801, 211] on span "Update Counts" at bounding box center [806, 207] width 47 height 9
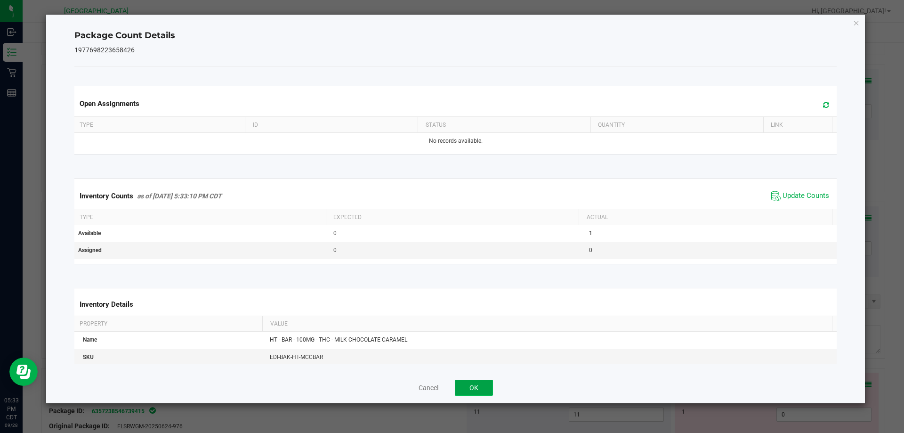
click at [464, 385] on button "OK" at bounding box center [474, 388] width 38 height 16
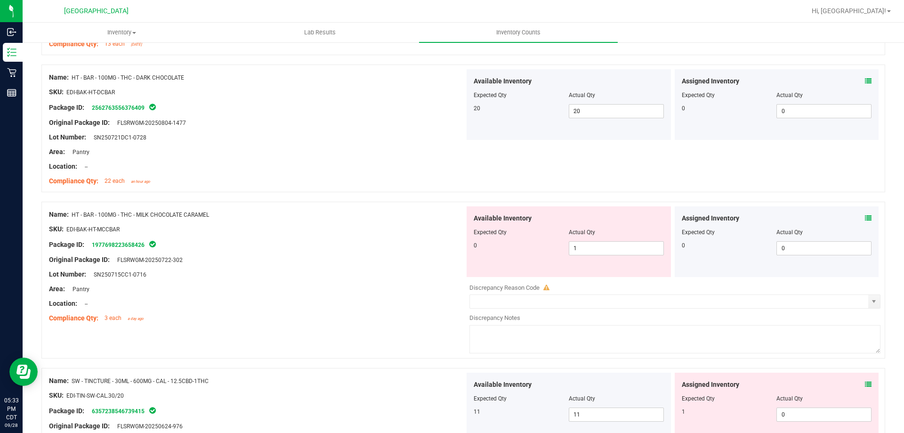
click at [865, 383] on icon at bounding box center [868, 384] width 7 height 7
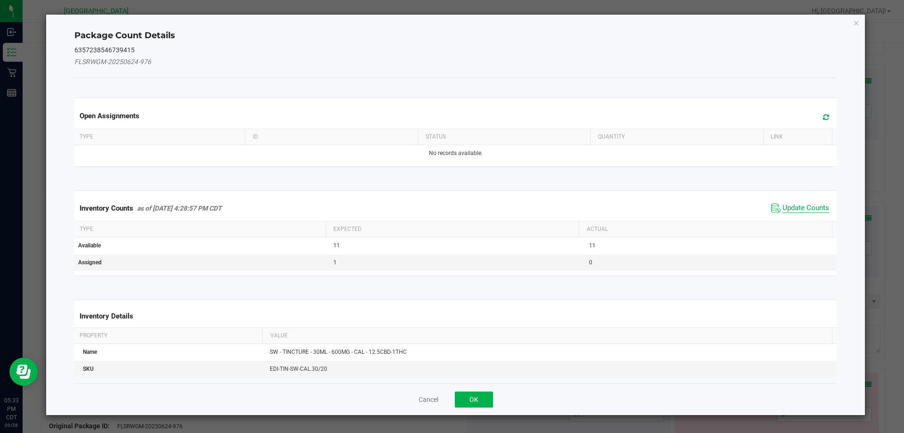
click at [795, 207] on span "Update Counts" at bounding box center [806, 207] width 47 height 9
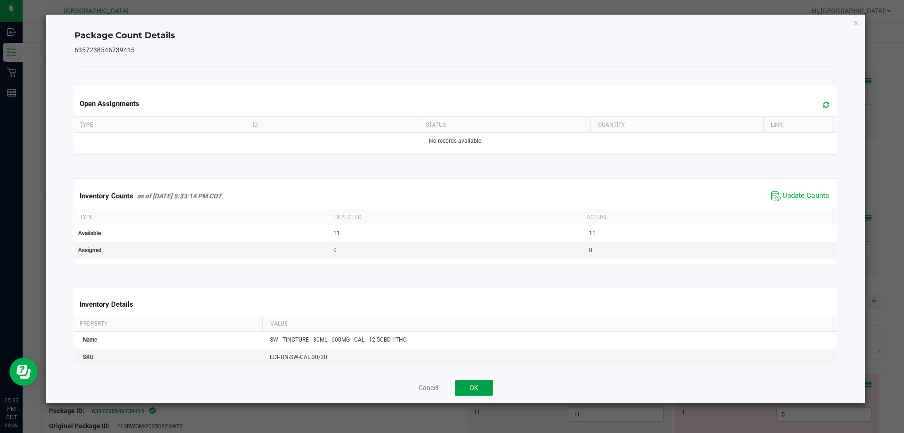
click at [484, 380] on button "OK" at bounding box center [474, 388] width 38 height 16
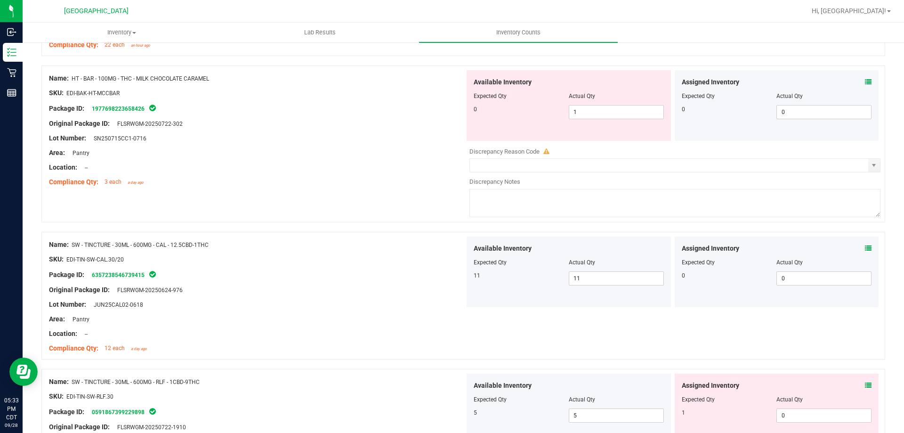
scroll to position [2167, 0]
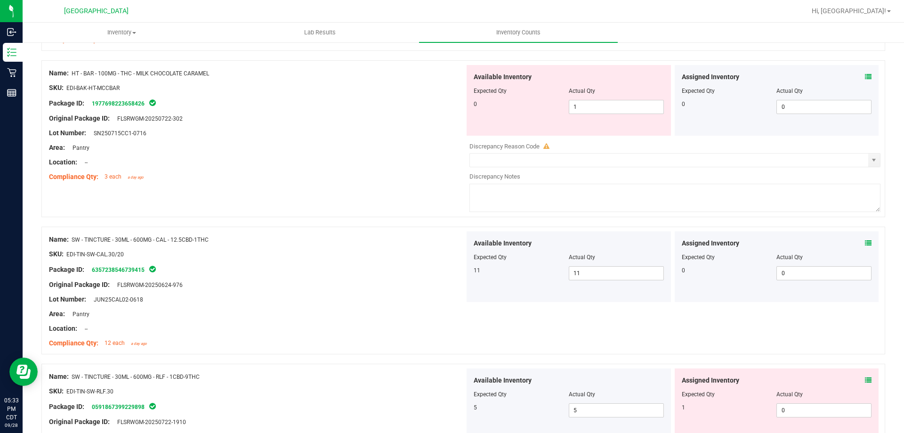
click at [855, 380] on div "Assigned Inventory" at bounding box center [777, 380] width 190 height 10
click at [865, 380] on icon at bounding box center [868, 380] width 7 height 7
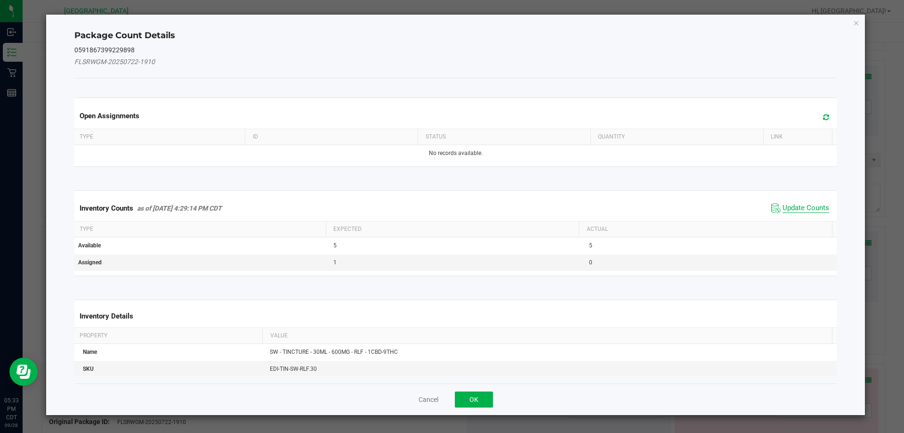
click at [788, 211] on span "Update Counts" at bounding box center [806, 207] width 47 height 9
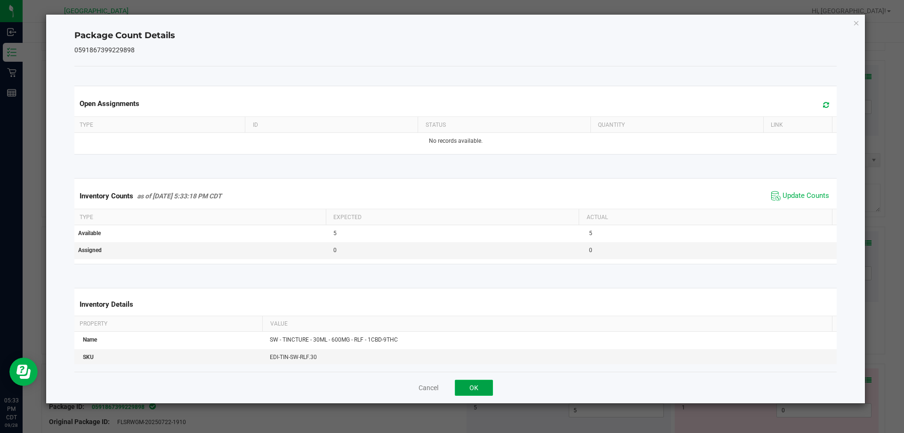
click at [477, 388] on button "OK" at bounding box center [474, 388] width 38 height 16
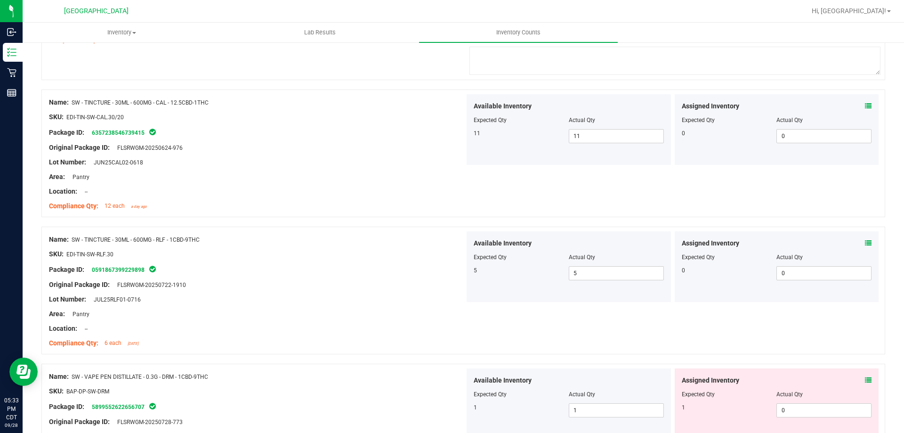
scroll to position [2308, 0]
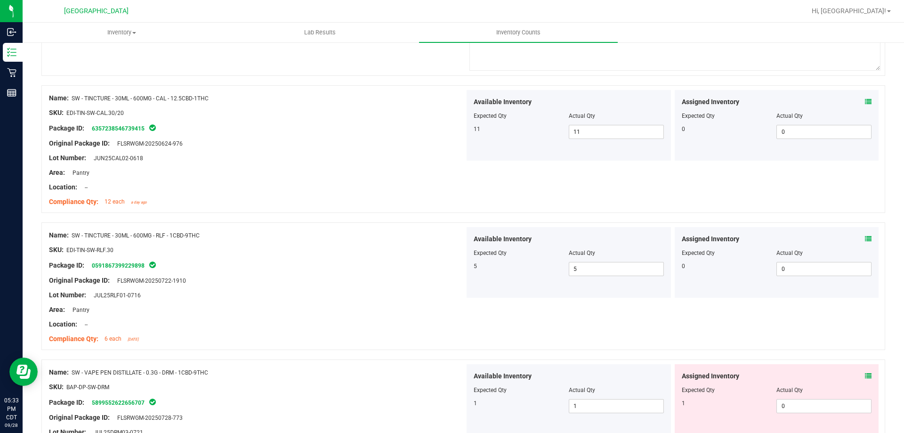
click at [865, 377] on icon at bounding box center [868, 376] width 7 height 7
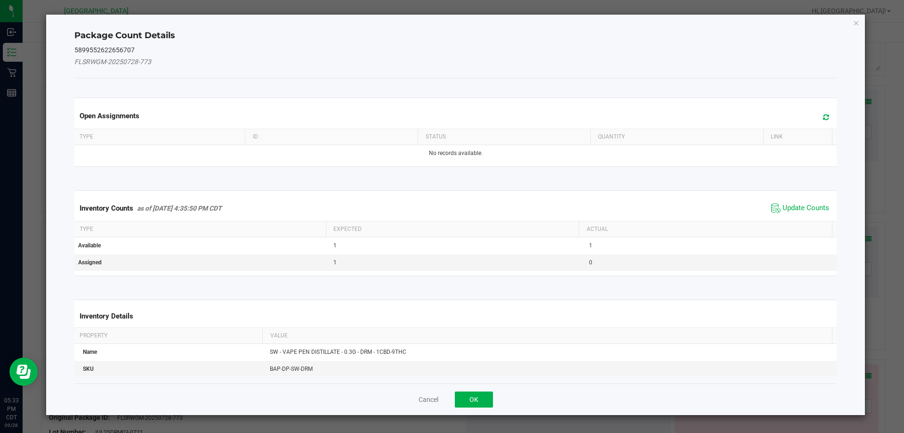
click at [775, 212] on span "Update Counts" at bounding box center [800, 208] width 63 height 14
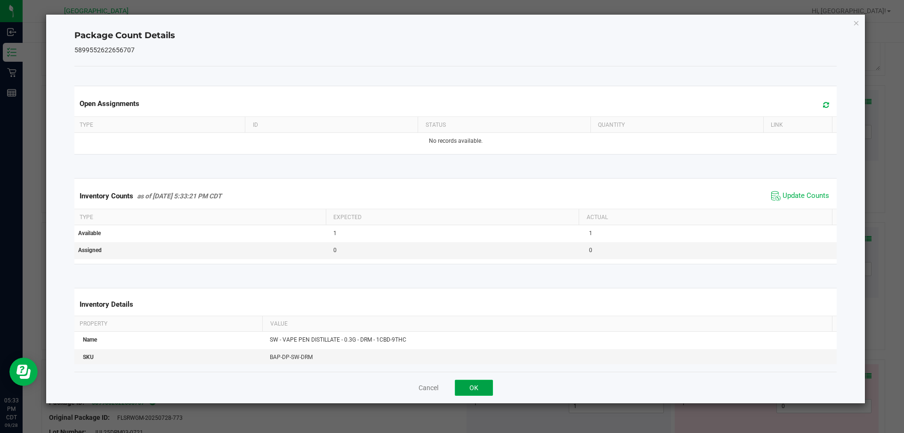
click at [482, 386] on button "OK" at bounding box center [474, 388] width 38 height 16
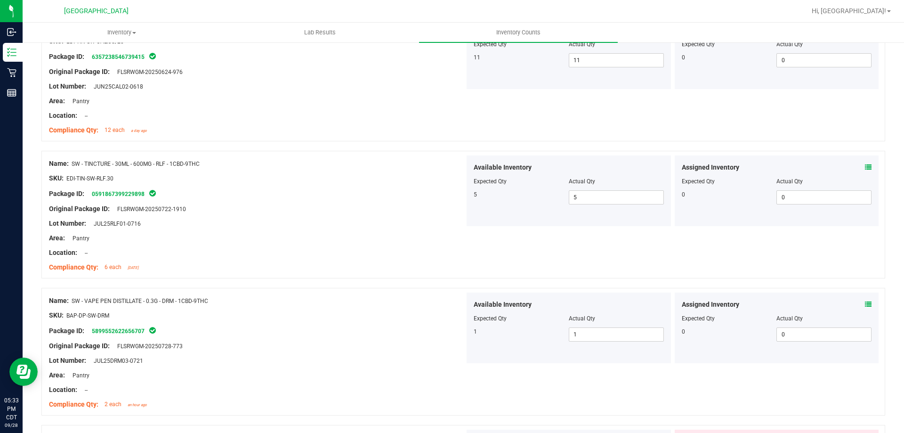
scroll to position [2449, 0]
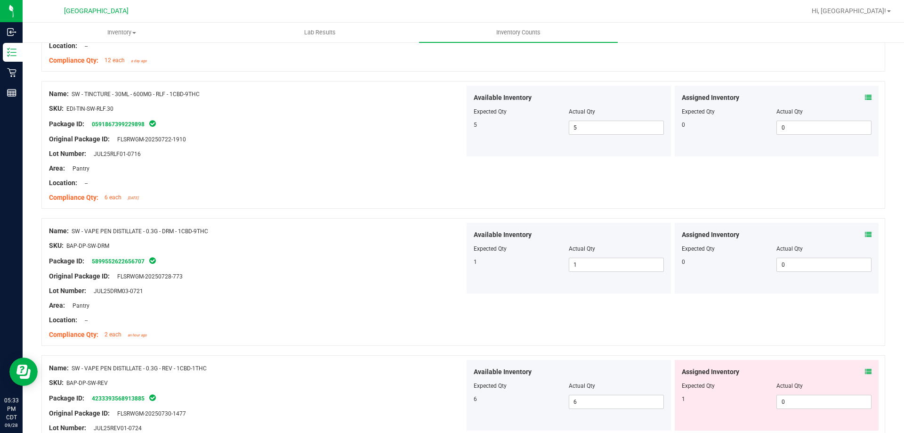
click at [865, 371] on icon at bounding box center [868, 371] width 7 height 7
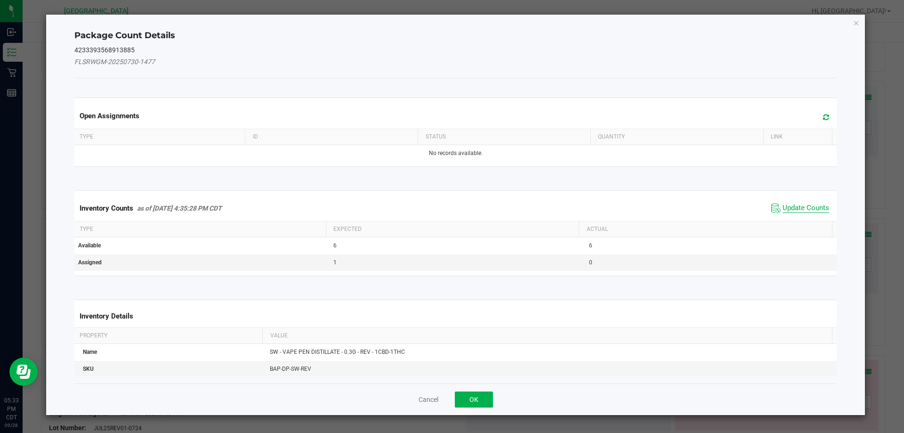
click at [783, 208] on span "Update Counts" at bounding box center [806, 207] width 47 height 9
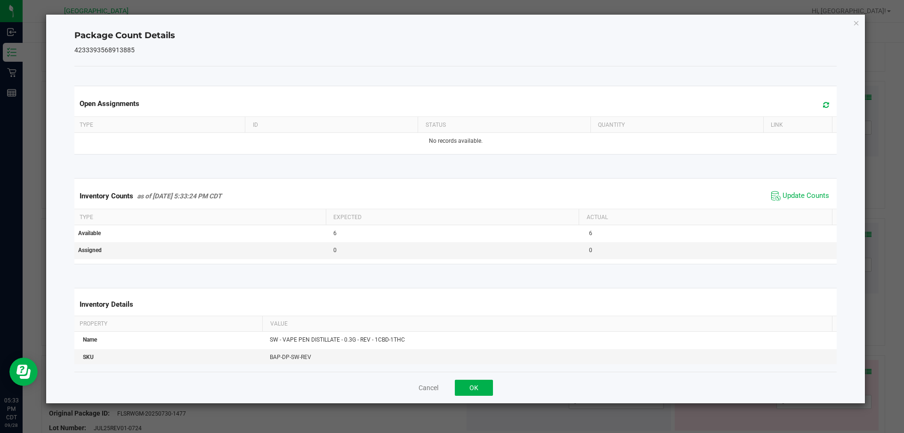
click at [482, 379] on div "Cancel OK" at bounding box center [455, 388] width 763 height 32
drag, startPoint x: 482, startPoint y: 380, endPoint x: 523, endPoint y: 366, distance: 43.5
click at [482, 380] on button "OK" at bounding box center [474, 388] width 38 height 16
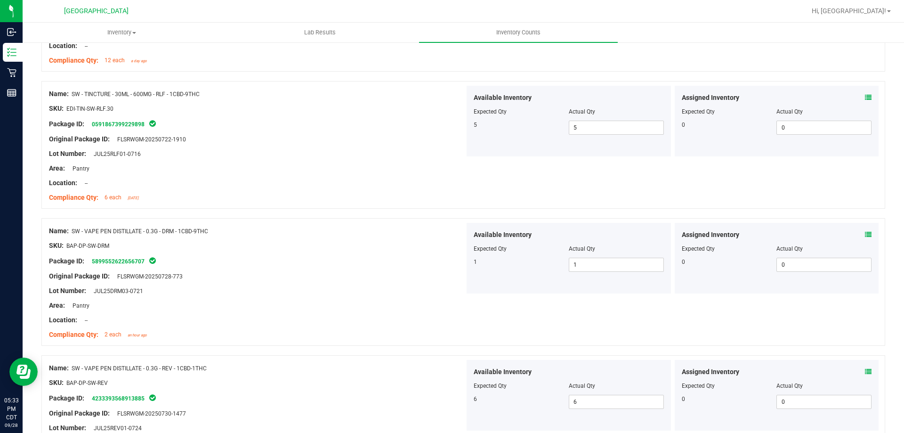
scroll to position [2591, 0]
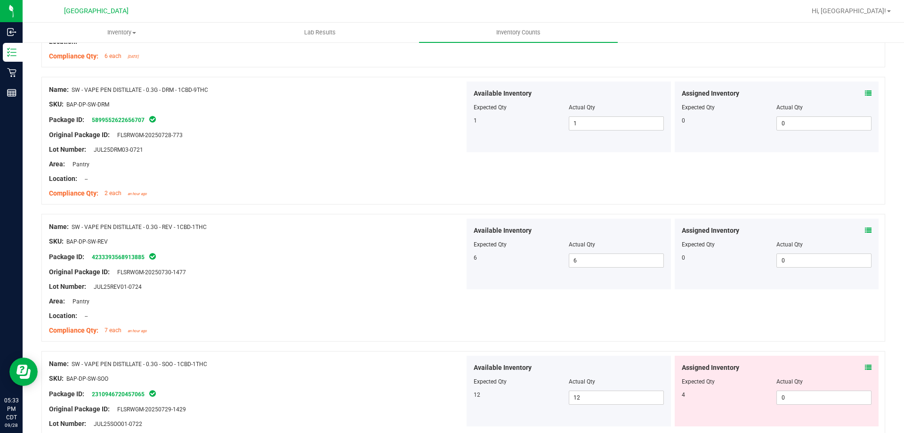
click at [865, 367] on icon at bounding box center [868, 367] width 7 height 7
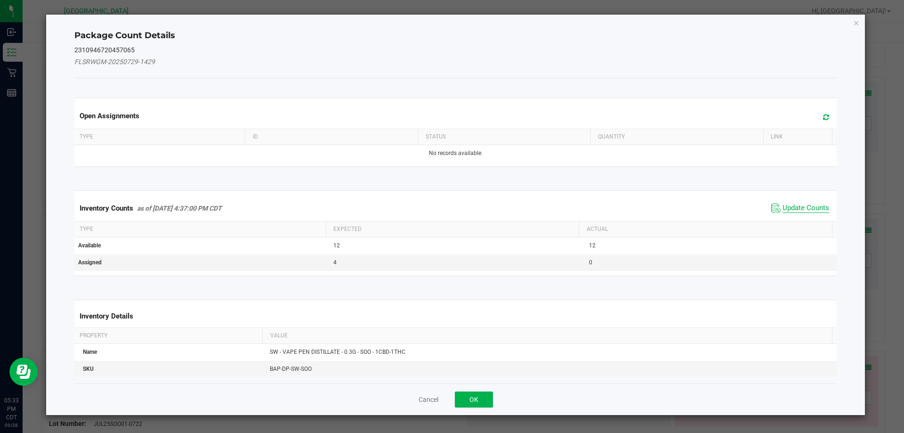
click at [786, 210] on span "Update Counts" at bounding box center [806, 207] width 47 height 9
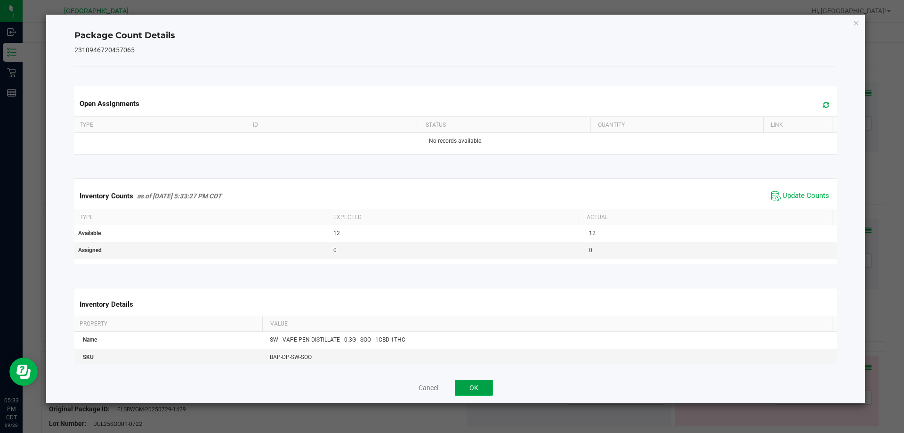
click at [484, 380] on button "OK" at bounding box center [474, 388] width 38 height 16
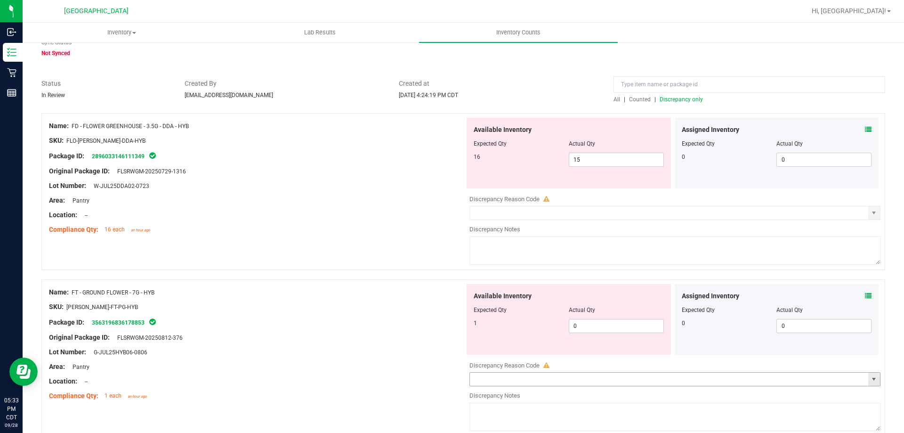
scroll to position [0, 0]
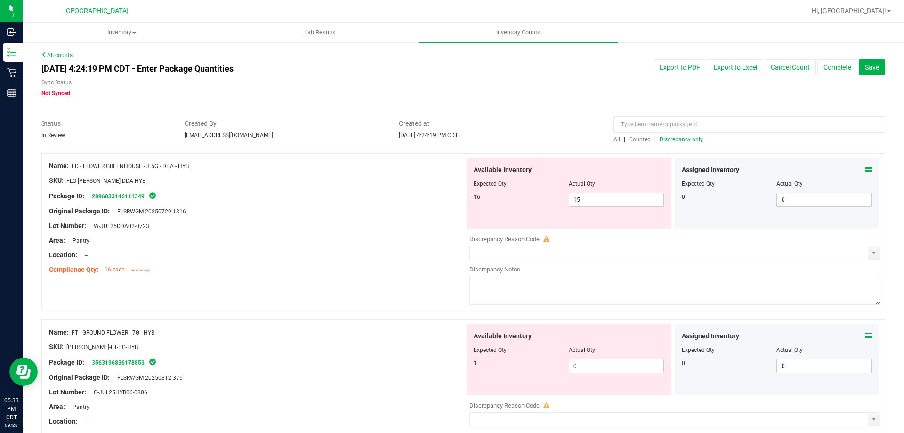
click at [676, 141] on span "Discrepancy only" at bounding box center [681, 139] width 43 height 7
click at [604, 204] on span "15 15" at bounding box center [616, 200] width 95 height 14
click at [604, 204] on input "15" at bounding box center [616, 199] width 94 height 13
type input "16"
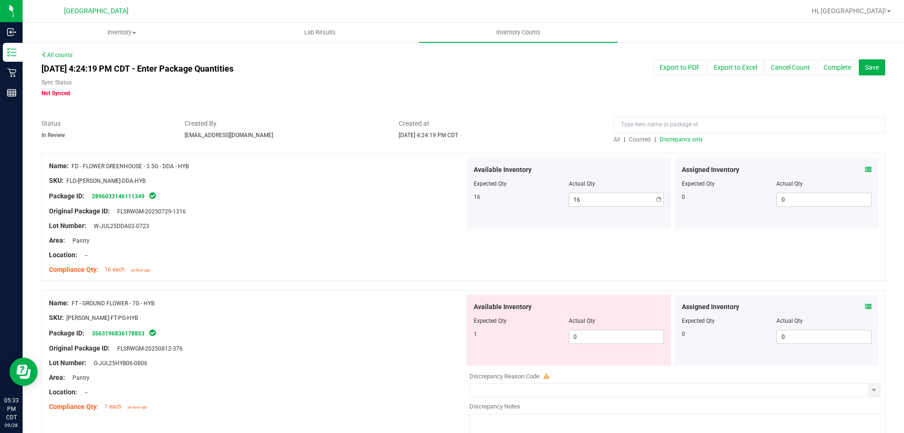
click at [355, 233] on div at bounding box center [257, 233] width 416 height 5
click at [601, 337] on span "0 0" at bounding box center [616, 337] width 95 height 14
click at [601, 337] on input "0" at bounding box center [616, 336] width 94 height 13
type input "1"
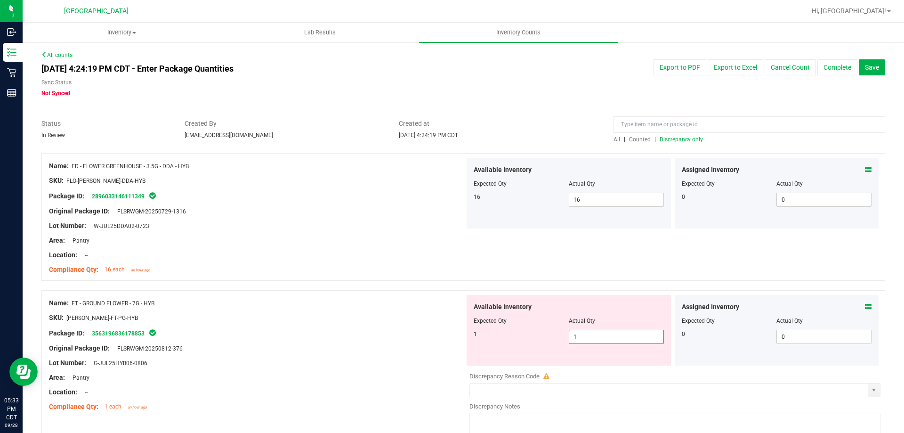
click at [328, 289] on div at bounding box center [463, 285] width 844 height 9
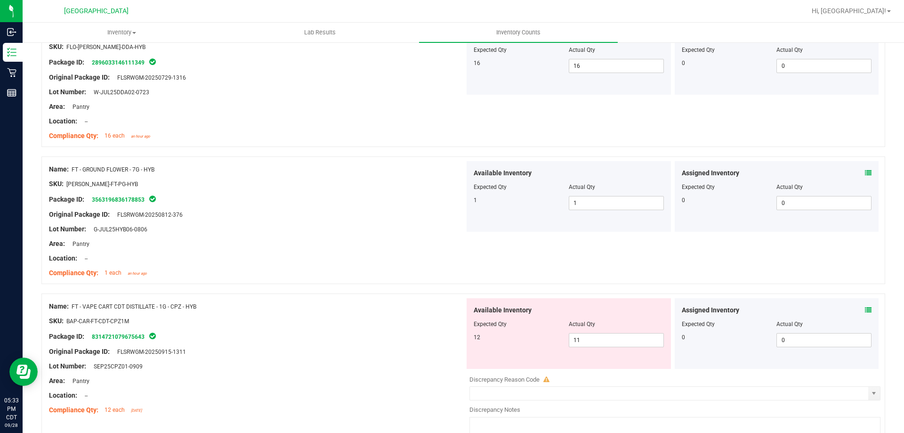
scroll to position [188, 0]
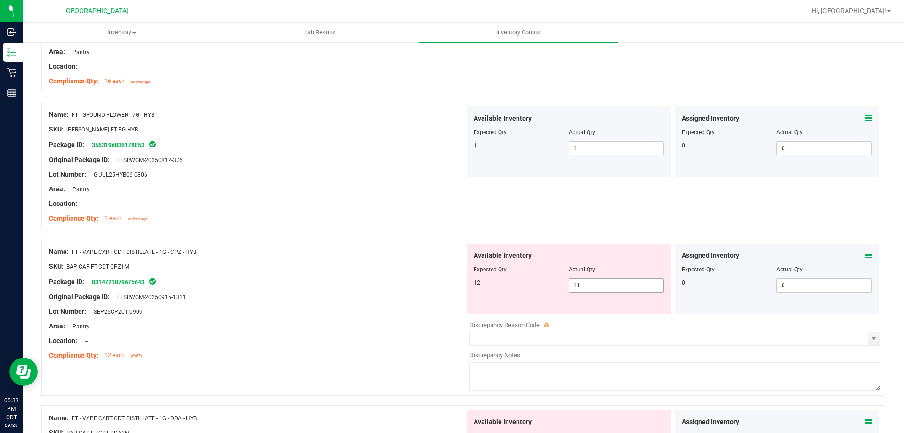
click at [629, 289] on span "11 11" at bounding box center [616, 285] width 95 height 14
click at [629, 289] on input "11" at bounding box center [616, 285] width 94 height 13
type input "12"
click at [359, 211] on div at bounding box center [257, 211] width 416 height 5
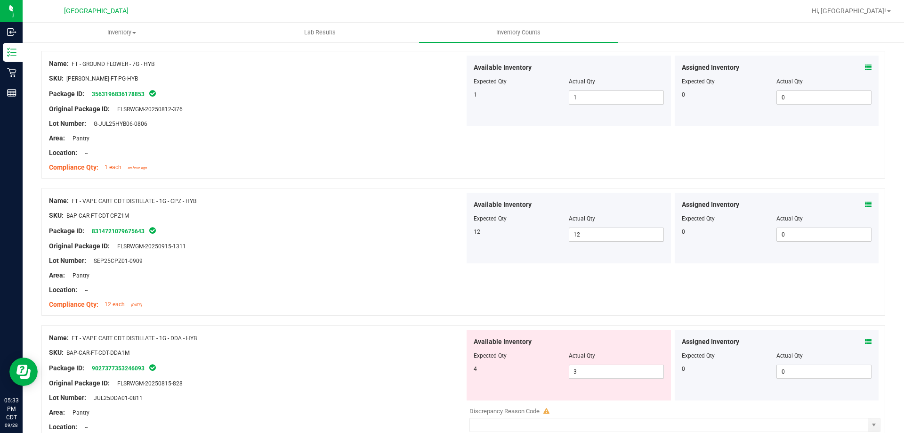
scroll to position [283, 0]
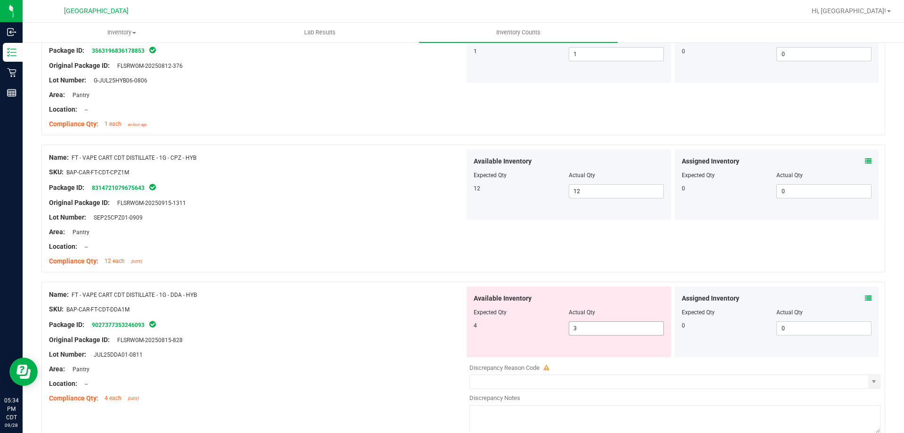
click at [607, 333] on span "3 3" at bounding box center [616, 328] width 95 height 14
click at [607, 333] on input "3" at bounding box center [616, 328] width 94 height 13
type input "4"
drag, startPoint x: 362, startPoint y: 303, endPoint x: 481, endPoint y: 283, distance: 121.0
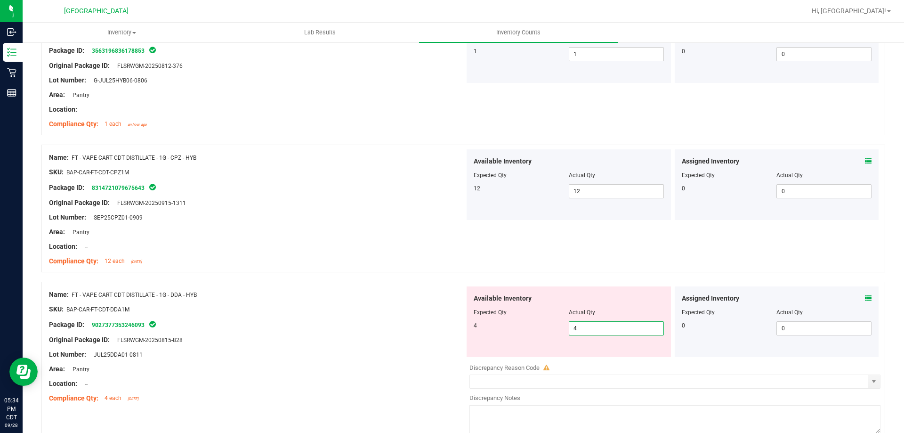
click at [364, 301] on div at bounding box center [257, 302] width 416 height 5
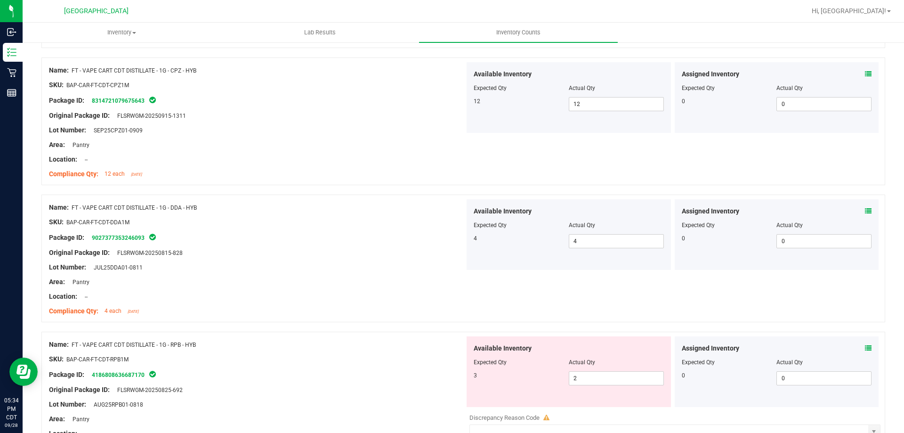
scroll to position [471, 0]
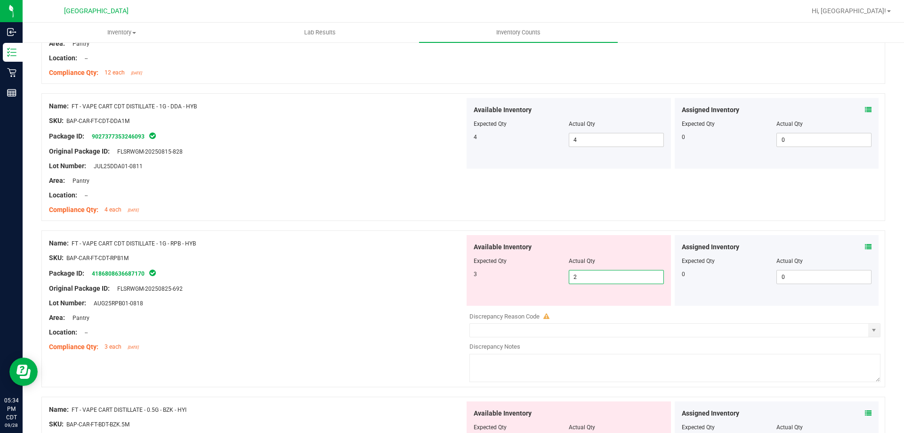
click at [593, 277] on span "2 2" at bounding box center [616, 277] width 95 height 14
click at [593, 277] on input "2" at bounding box center [616, 276] width 94 height 13
type input "3"
click at [224, 232] on div "Name: FT - VAPE CART CDT DISTILLATE - 1G - RPB - HYB SKU: BAP-CAR-FT-CDT-RPB1M …" at bounding box center [463, 308] width 844 height 157
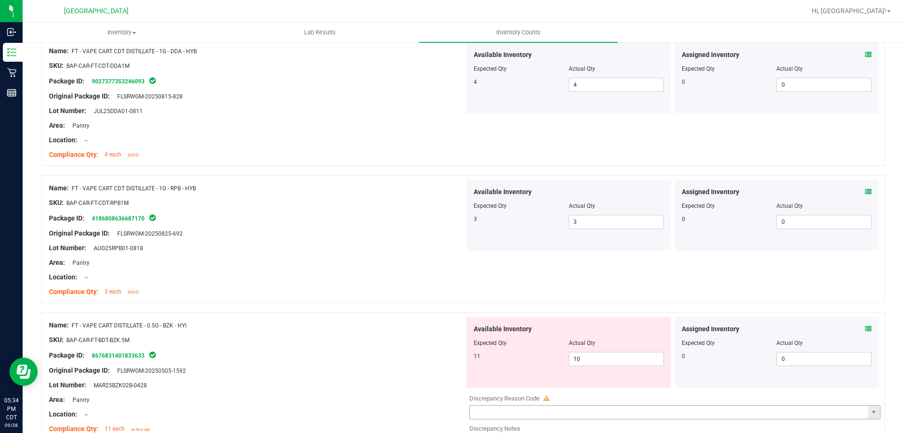
scroll to position [612, 0]
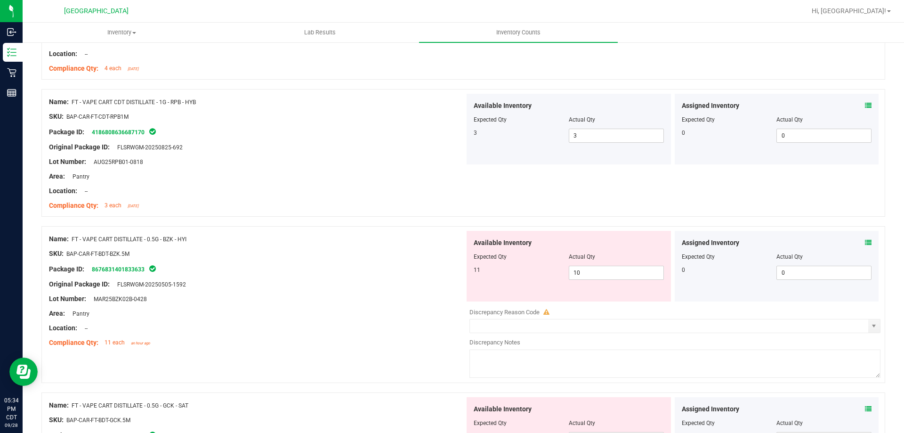
click at [631, 263] on div at bounding box center [569, 263] width 190 height 5
click at [626, 269] on span "10 10" at bounding box center [616, 273] width 95 height 14
click at [626, 269] on input "10" at bounding box center [616, 272] width 94 height 13
type input "11"
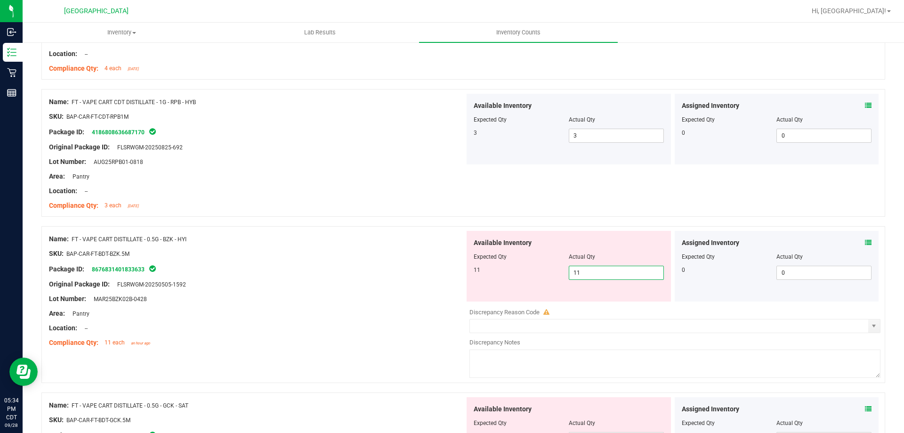
click at [448, 247] on div at bounding box center [257, 246] width 416 height 5
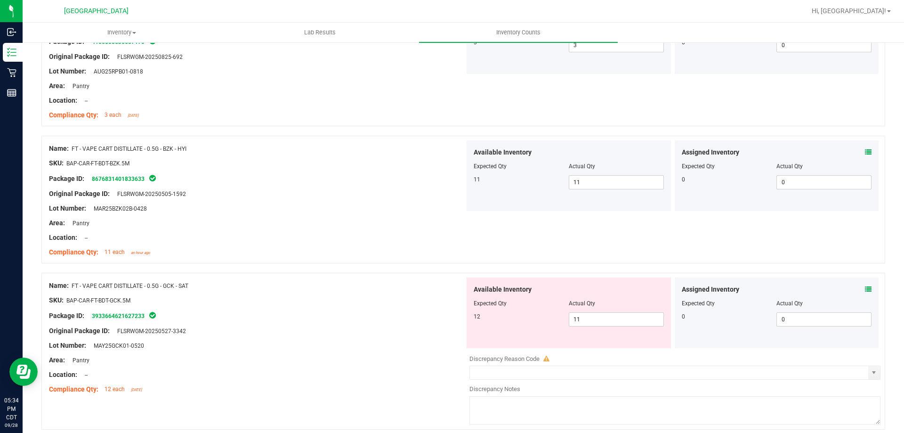
scroll to position [754, 0]
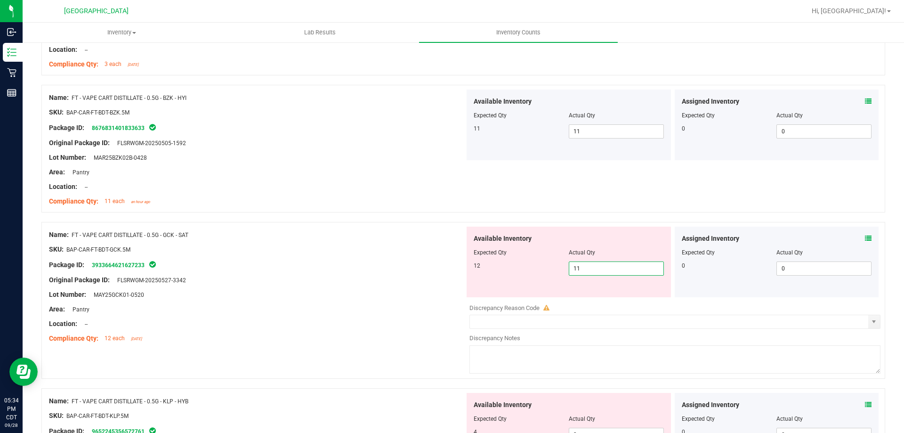
click at [599, 270] on span "11 11" at bounding box center [616, 268] width 95 height 14
click at [599, 270] on input "11" at bounding box center [616, 268] width 94 height 13
type input "12"
click at [346, 222] on div "Name: FT - VAPE CART DISTILLATE - 0.5G - GCK - SAT SKU: BAP-CAR-FT-BDT-GCK.5M P…" at bounding box center [463, 300] width 844 height 157
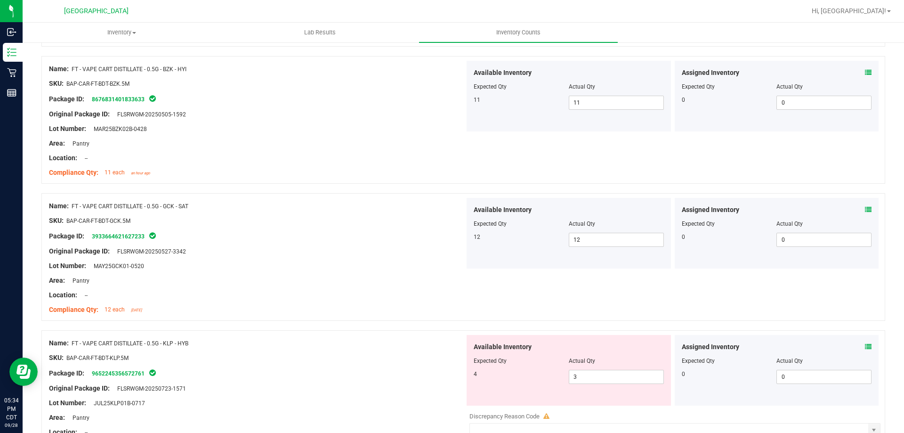
scroll to position [848, 0]
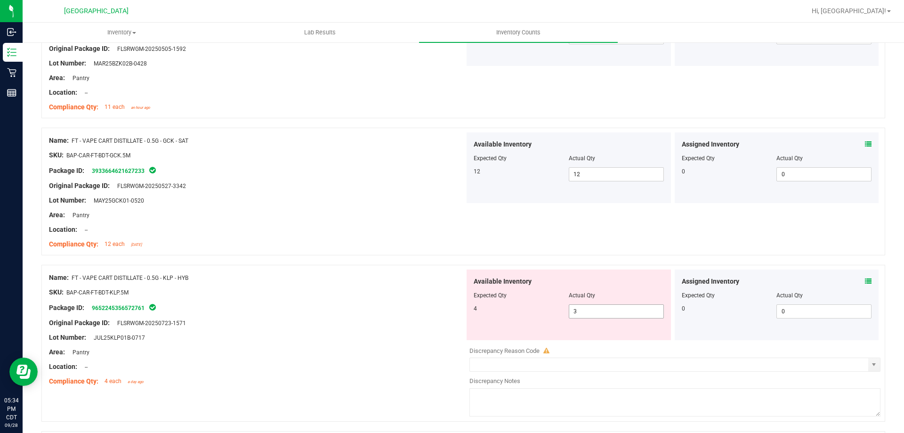
click at [595, 315] on span "3 3" at bounding box center [616, 311] width 95 height 14
click at [595, 315] on input "3" at bounding box center [616, 311] width 94 height 13
type input "4"
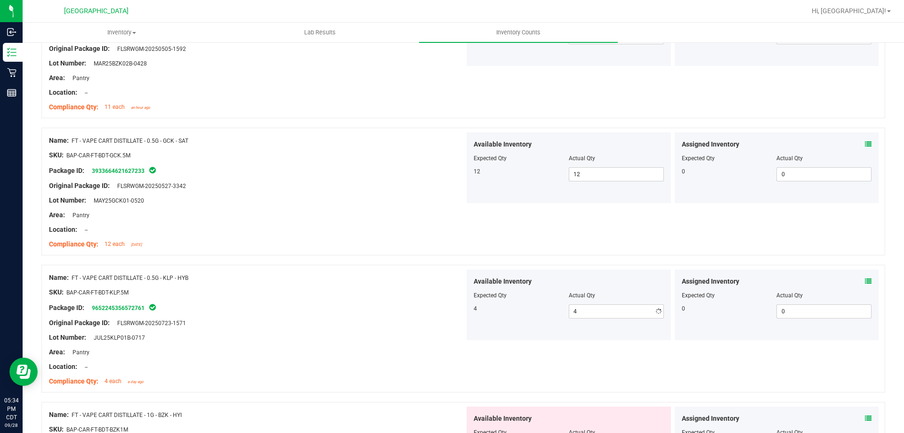
click at [379, 290] on div "SKU: BAP-CAR-FT-BDT-KLP.5M" at bounding box center [257, 292] width 416 height 10
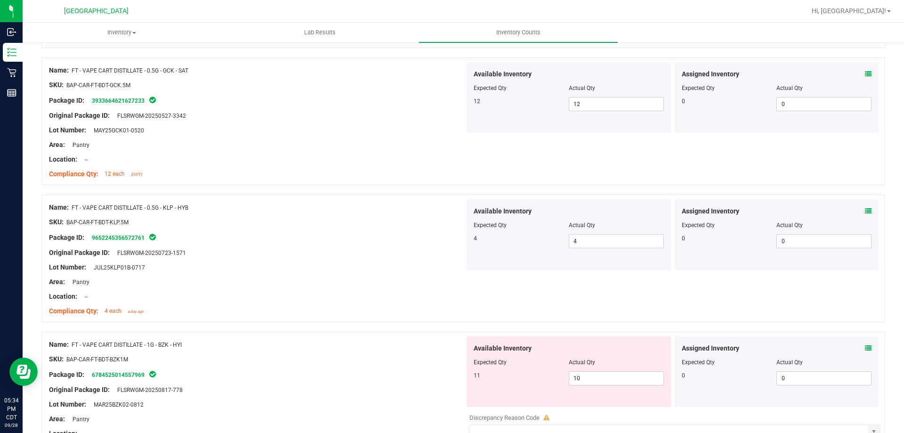
scroll to position [989, 0]
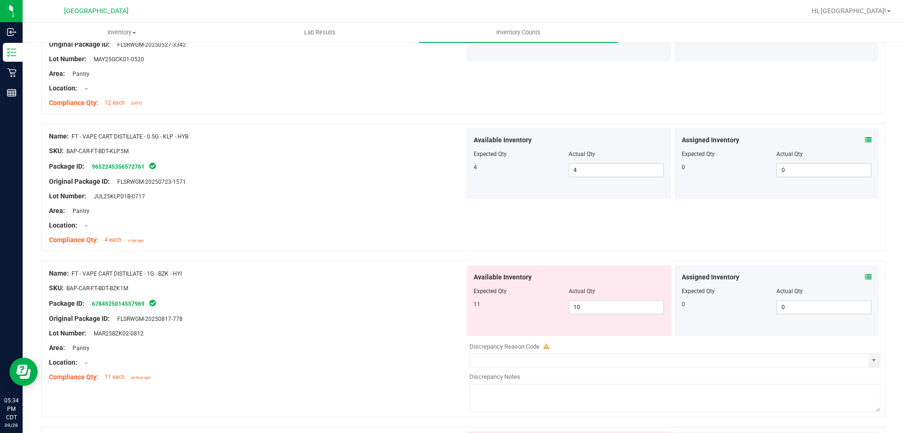
click at [865, 275] on icon at bounding box center [868, 277] width 7 height 7
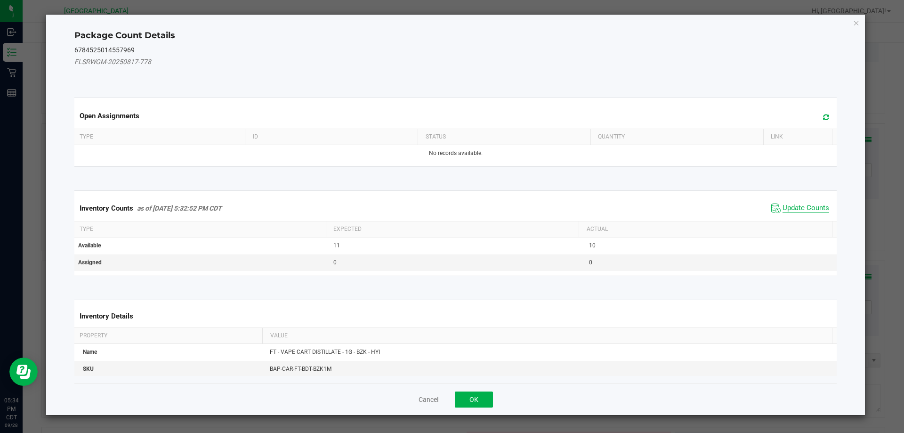
click at [803, 204] on span "Update Counts" at bounding box center [806, 207] width 47 height 9
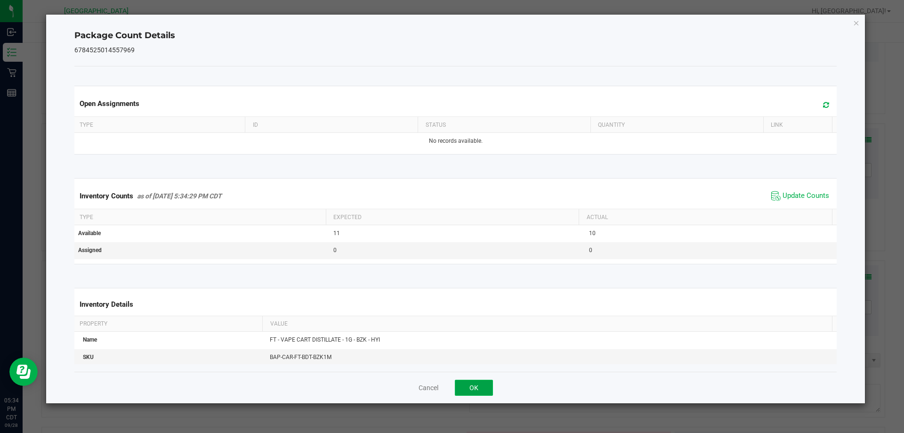
click at [479, 388] on button "OK" at bounding box center [474, 388] width 38 height 16
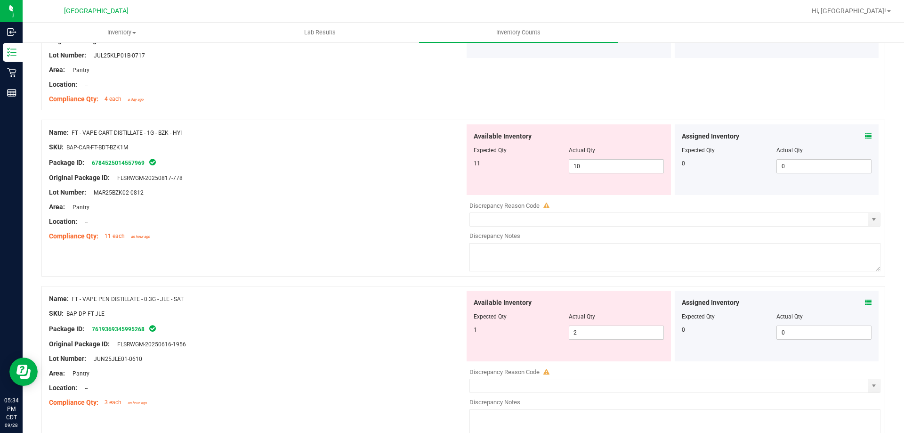
scroll to position [1130, 0]
click at [573, 161] on span "10 10" at bounding box center [616, 166] width 95 height 14
click at [573, 161] on input "10" at bounding box center [616, 165] width 94 height 13
type input "11"
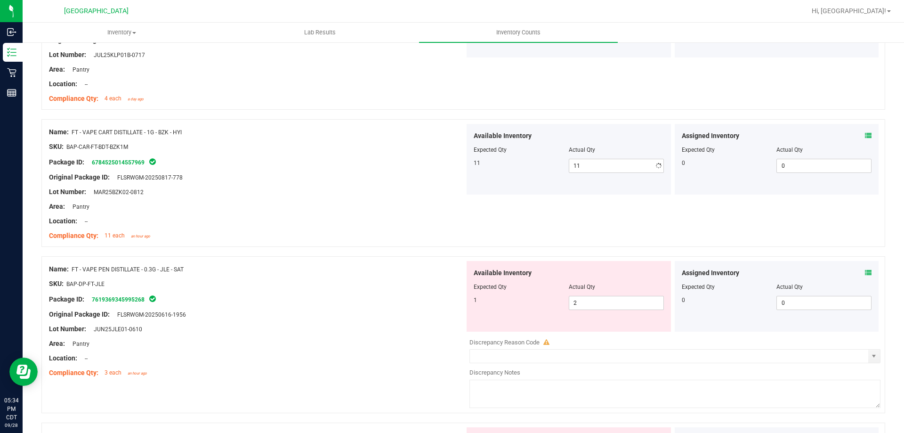
click at [409, 192] on div "Lot Number: MAR25BZK02-0812" at bounding box center [257, 192] width 416 height 10
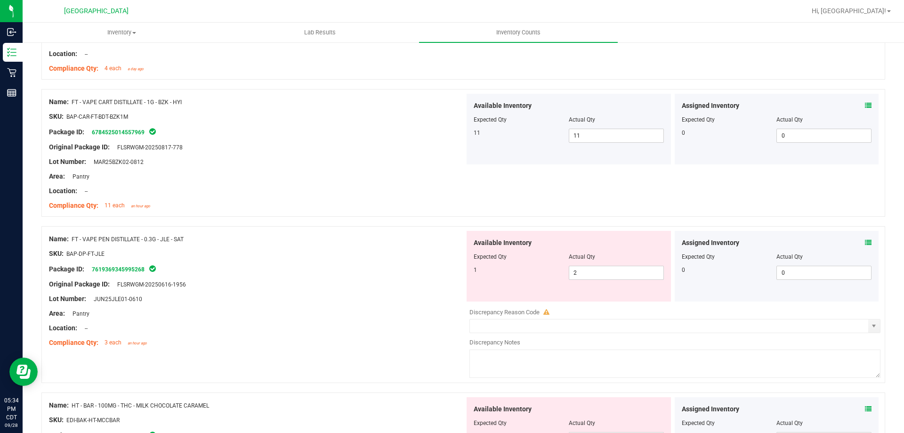
scroll to position [1178, 0]
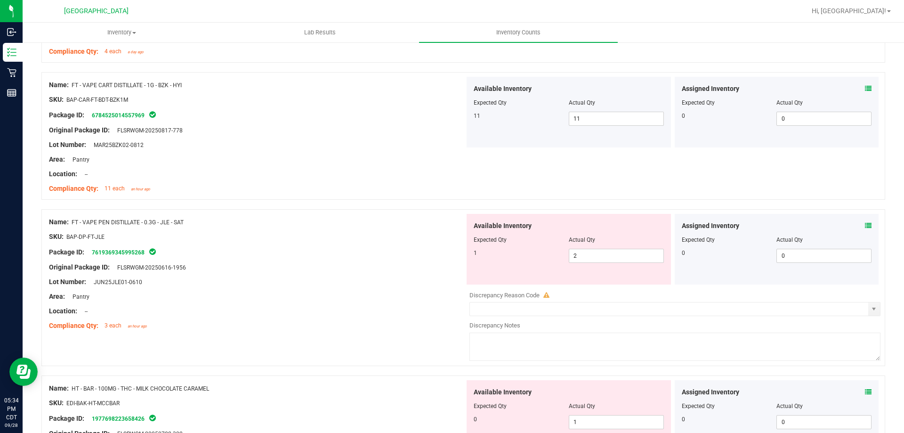
click at [865, 226] on icon at bounding box center [868, 225] width 7 height 7
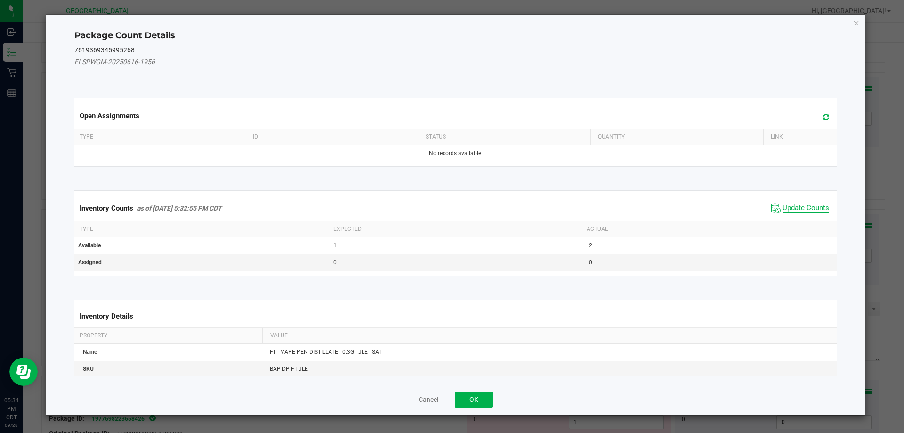
click at [798, 210] on span "Update Counts" at bounding box center [806, 207] width 47 height 9
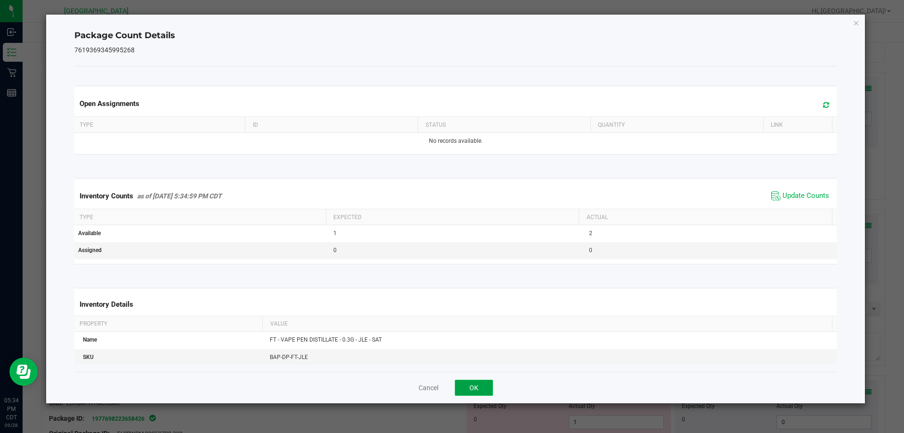
click at [471, 391] on button "OK" at bounding box center [474, 388] width 38 height 16
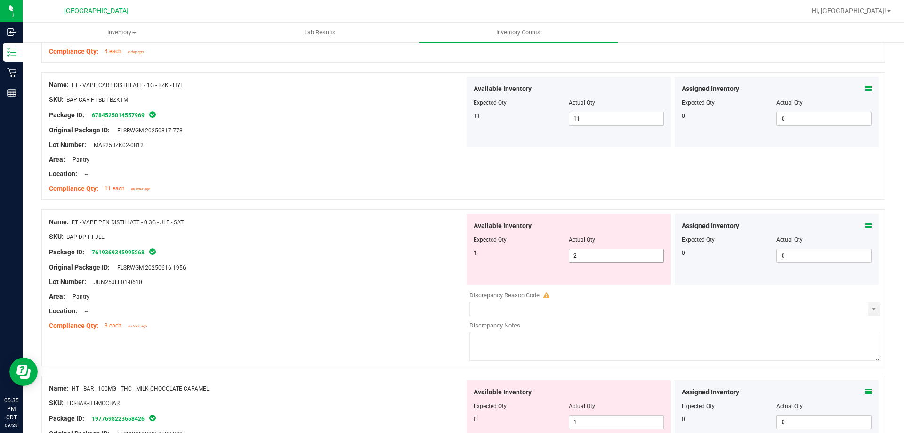
click at [610, 260] on span "2 2" at bounding box center [616, 256] width 95 height 14
click at [0, 0] on input "2" at bounding box center [0, 0] width 0 height 0
type input "1"
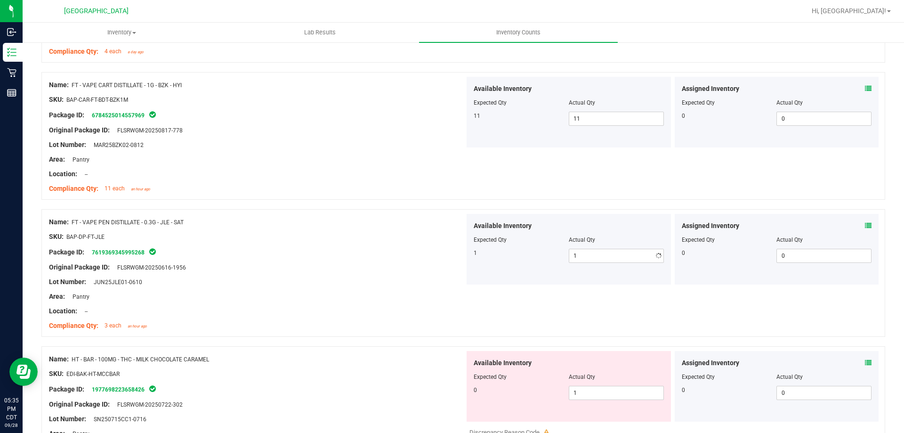
click at [399, 244] on div at bounding box center [257, 244] width 416 height 5
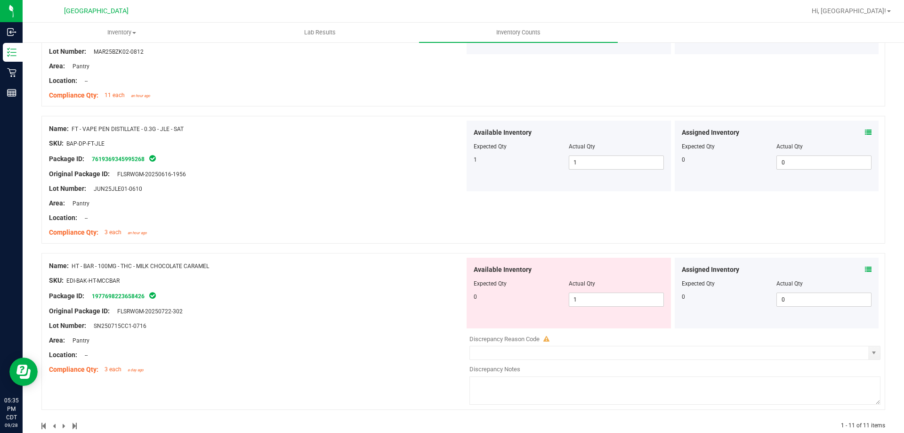
scroll to position [1272, 0]
click at [865, 269] on icon at bounding box center [868, 268] width 7 height 7
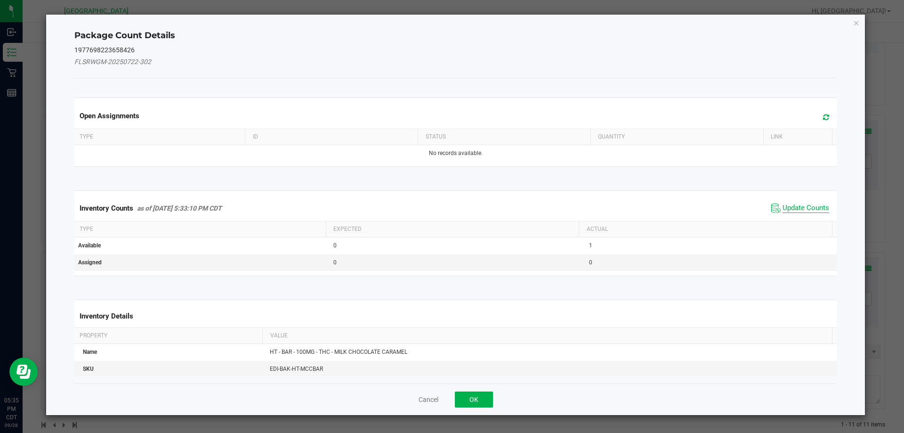
click at [784, 205] on span "Update Counts" at bounding box center [806, 207] width 47 height 9
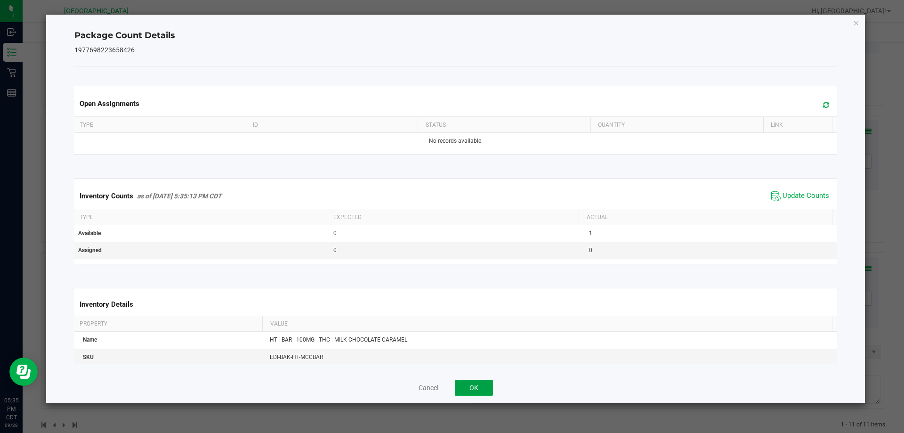
click at [491, 385] on button "OK" at bounding box center [474, 388] width 38 height 16
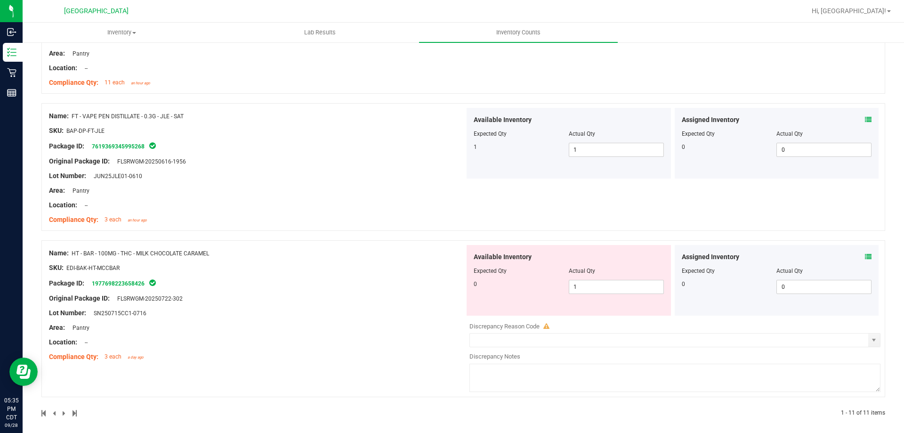
scroll to position [1289, 0]
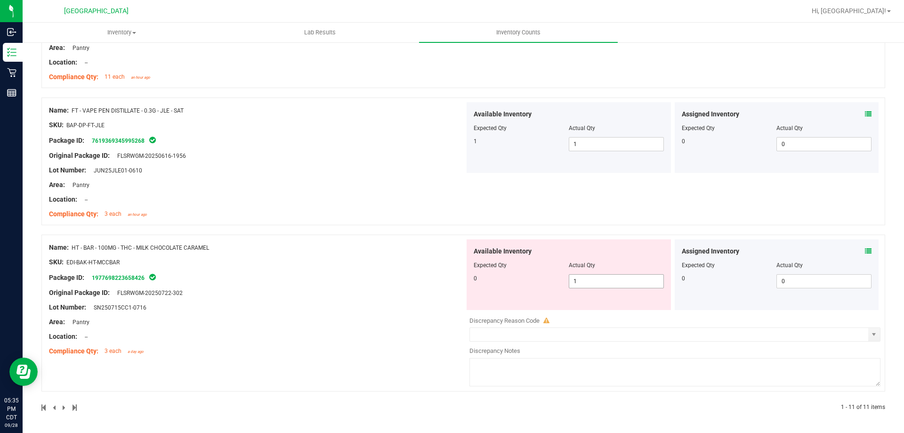
click at [583, 277] on span "1 1" at bounding box center [616, 281] width 95 height 14
click at [583, 277] on input "1" at bounding box center [616, 281] width 94 height 13
type input "0"
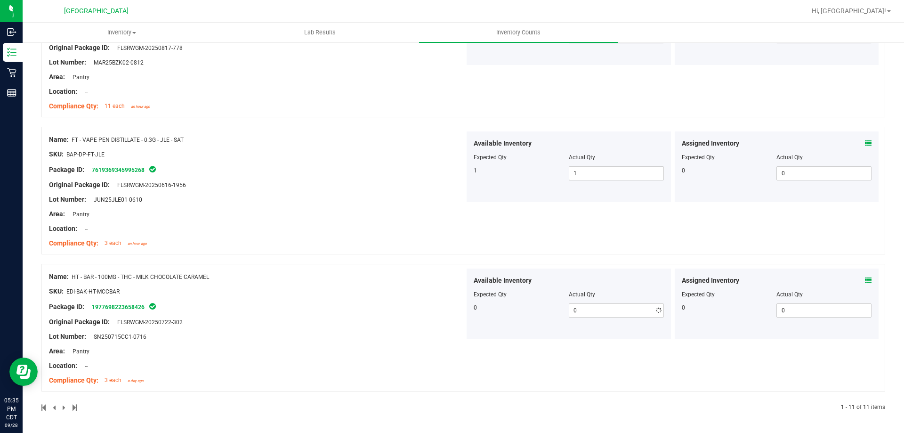
drag, startPoint x: 185, startPoint y: 257, endPoint x: 242, endPoint y: 255, distance: 57.0
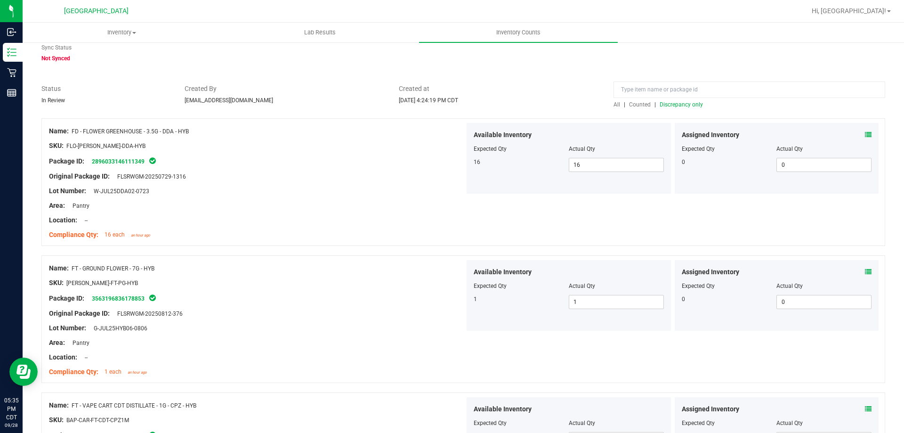
scroll to position [0, 0]
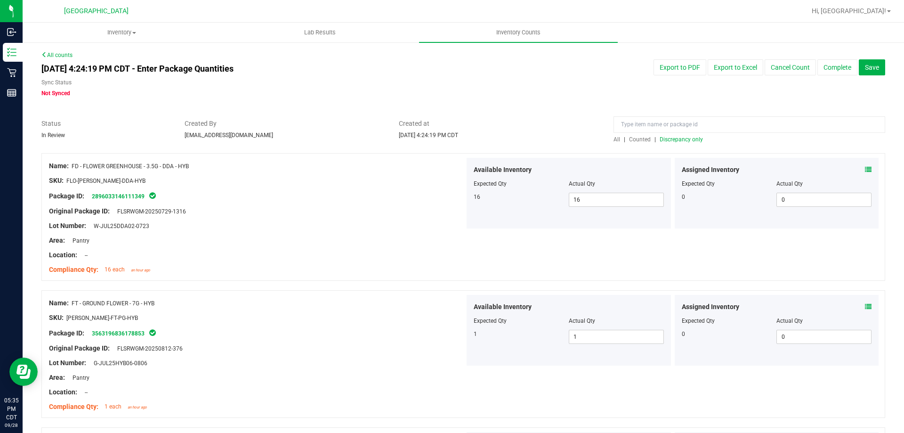
click at [658, 138] on link "Discrepancy only" at bounding box center [681, 139] width 46 height 7
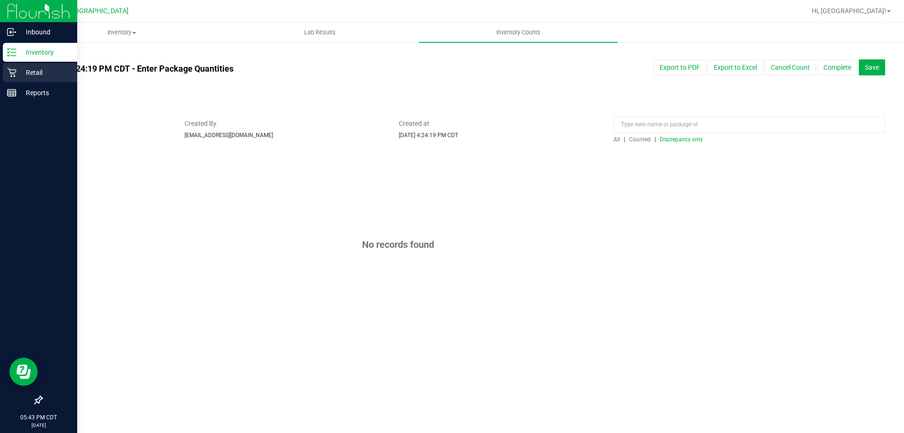
click at [28, 71] on p "Retail" at bounding box center [44, 72] width 57 height 11
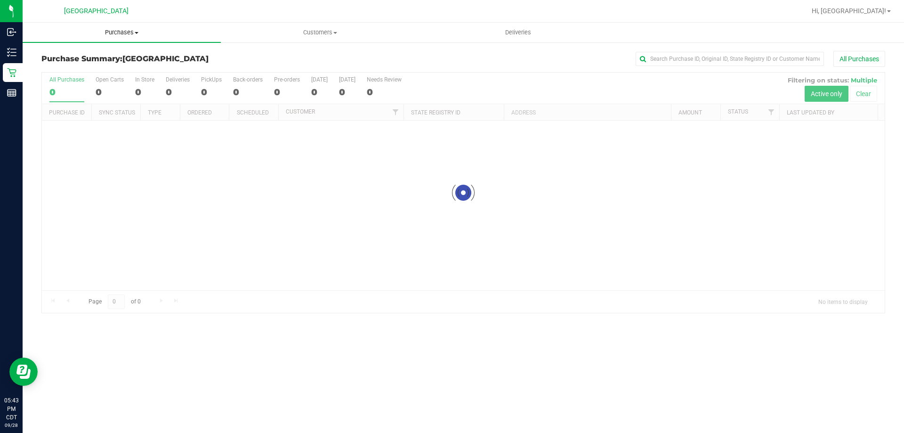
click at [133, 34] on span "Purchases" at bounding box center [122, 32] width 198 height 8
click at [92, 61] on li "Summary of purchases" at bounding box center [122, 56] width 198 height 11
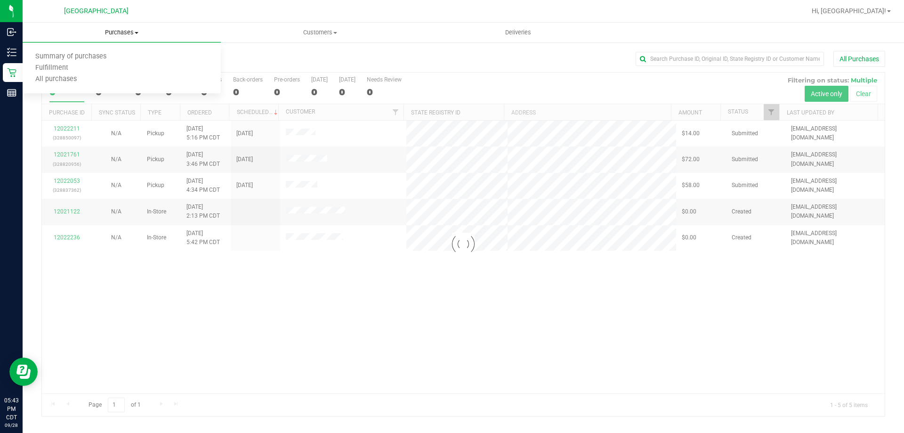
click at [127, 35] on span "Purchases" at bounding box center [122, 32] width 198 height 8
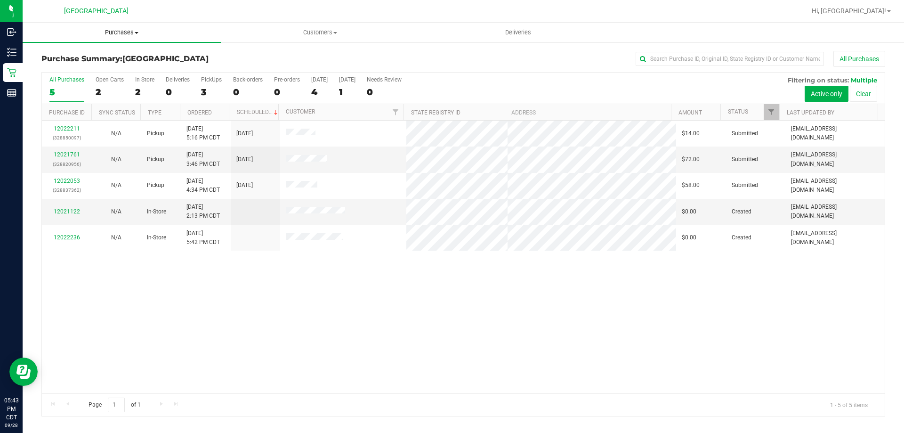
click at [109, 32] on span "Purchases" at bounding box center [122, 32] width 198 height 8
click at [67, 66] on span "Fulfillment" at bounding box center [52, 68] width 58 height 8
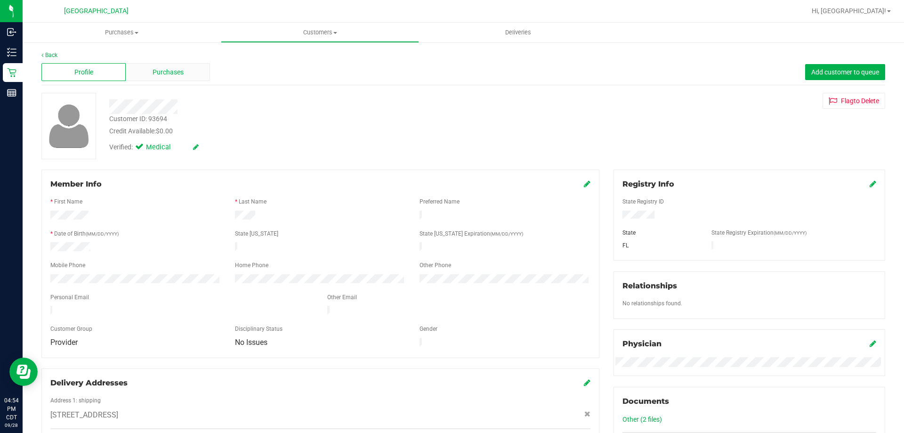
click at [155, 80] on div "Purchases" at bounding box center [168, 72] width 84 height 18
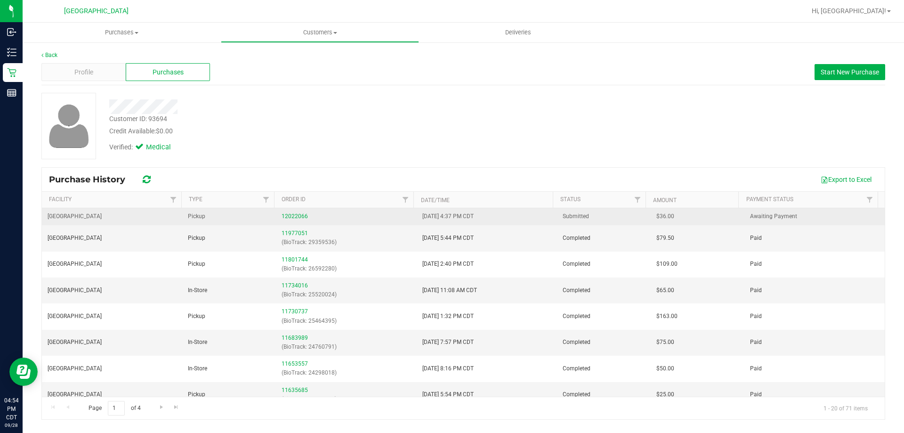
click at [291, 212] on div "12022066" at bounding box center [346, 216] width 129 height 9
click at [293, 214] on link "12022066" at bounding box center [295, 216] width 26 height 7
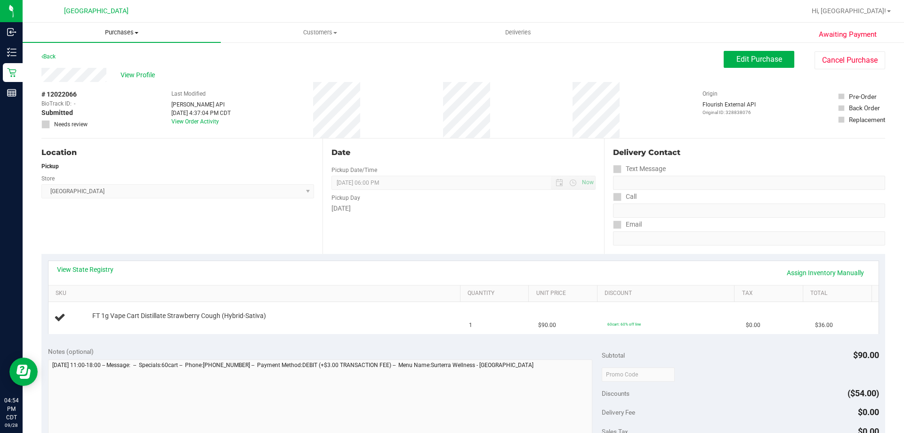
click at [110, 37] on uib-tab-heading "Purchases Summary of purchases Fulfillment All purchases" at bounding box center [122, 33] width 198 height 20
click at [90, 65] on li "Fulfillment" at bounding box center [122, 68] width 198 height 11
